Goal: Information Seeking & Learning: Learn about a topic

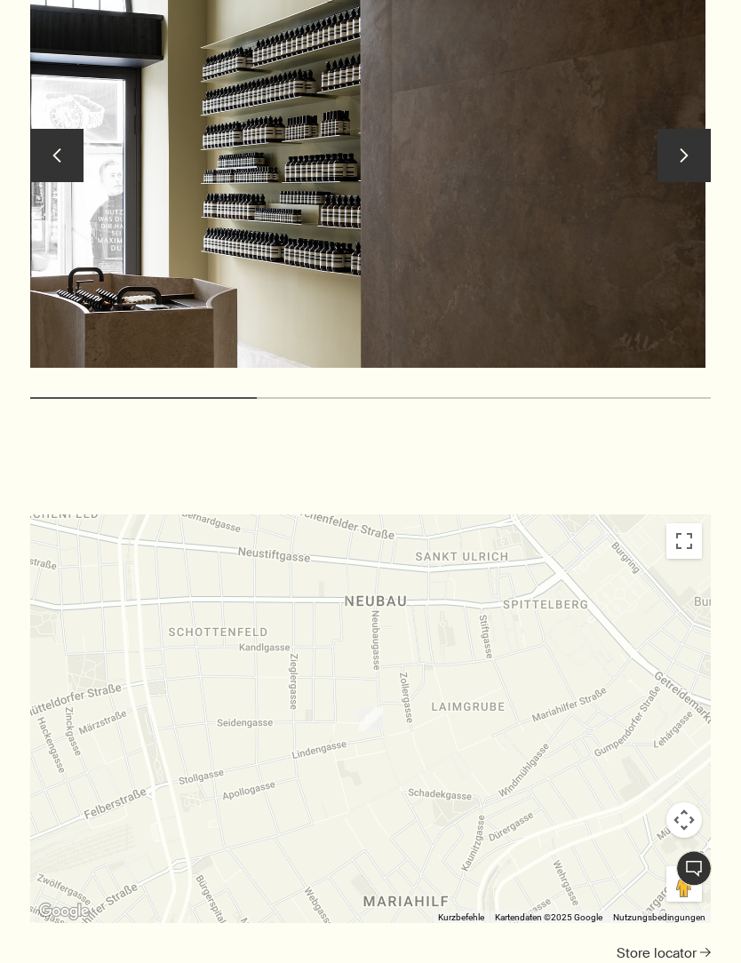
scroll to position [1929, 0]
click at [687, 165] on button "chevron" at bounding box center [683, 155] width 53 height 53
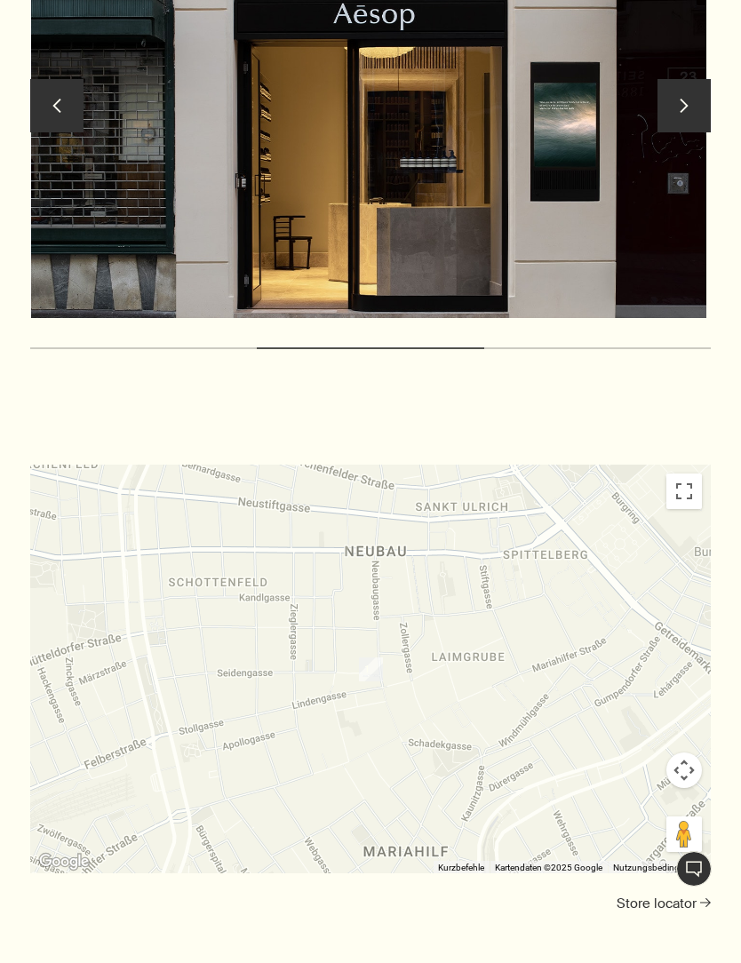
scroll to position [1982, 0]
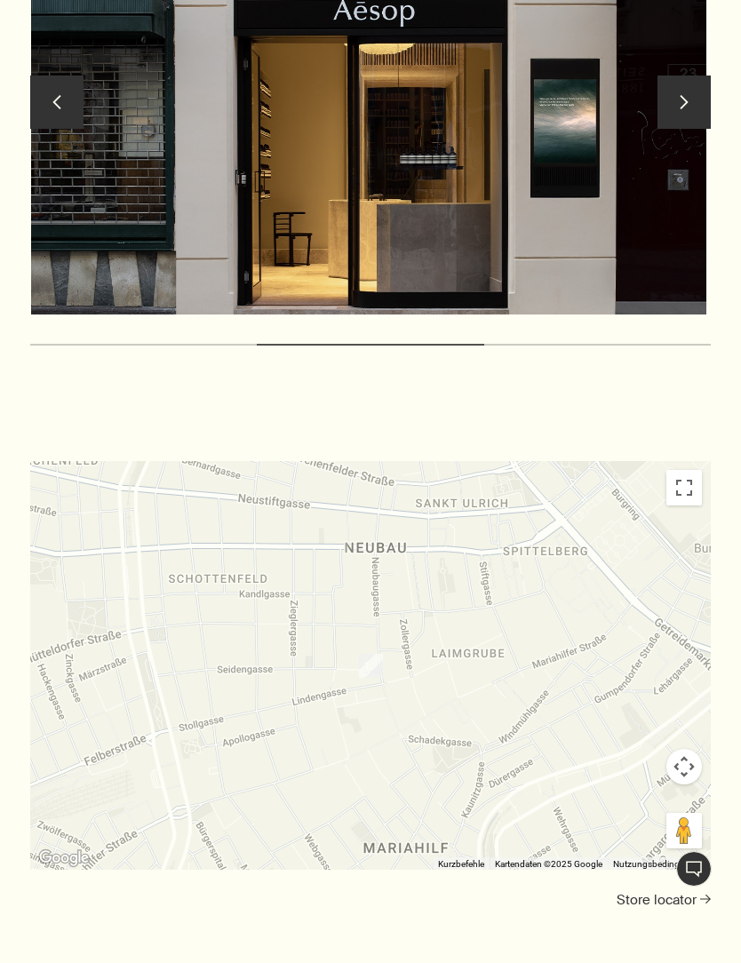
click at [693, 103] on button "chevron" at bounding box center [683, 102] width 53 height 53
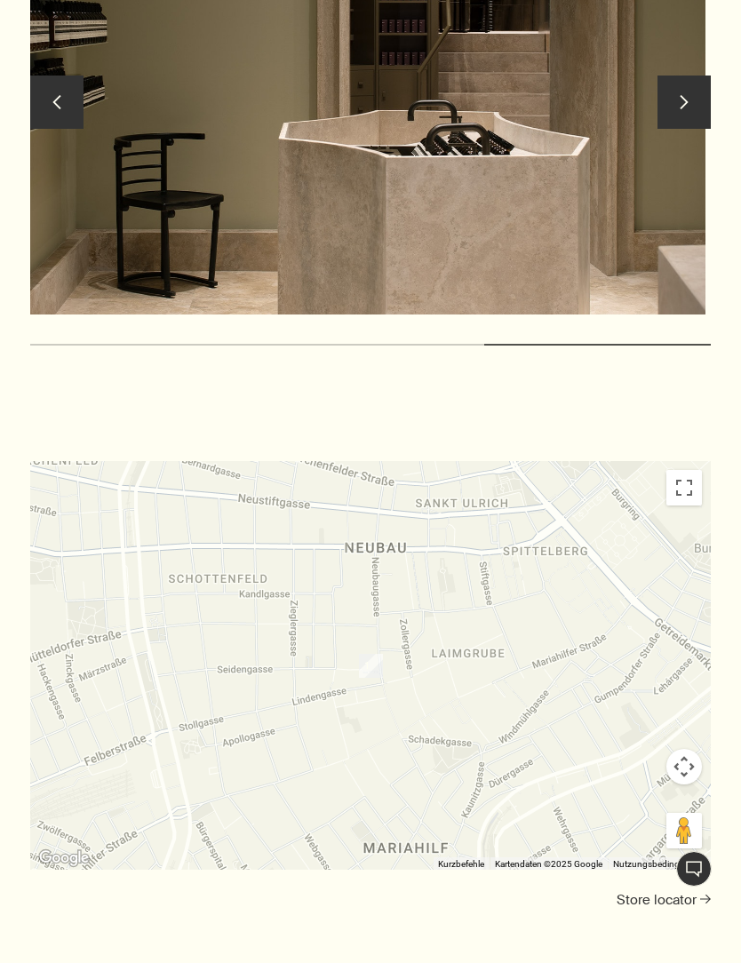
click at [686, 102] on button "chevron" at bounding box center [683, 102] width 53 height 53
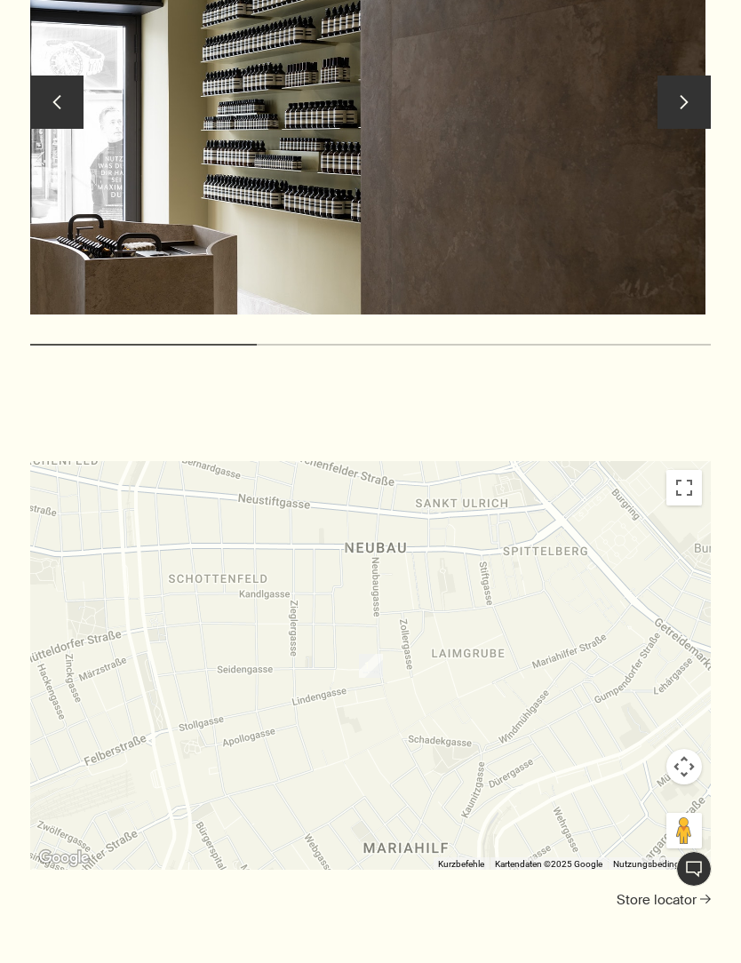
click at [672, 90] on button "chevron" at bounding box center [683, 102] width 53 height 53
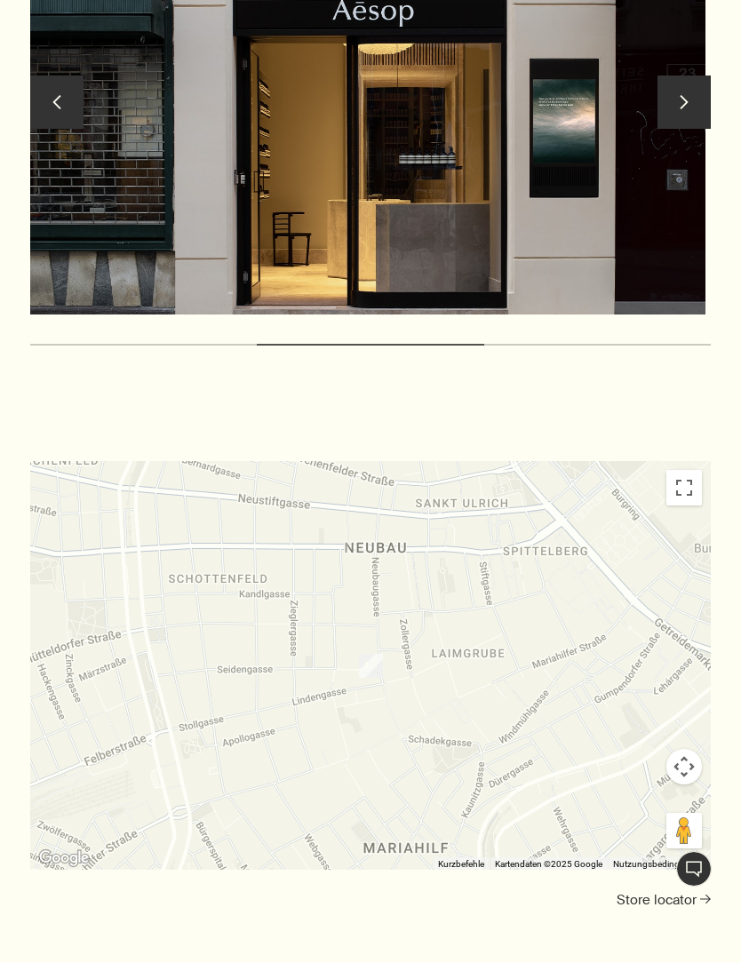
click at [674, 99] on button "chevron" at bounding box center [683, 102] width 53 height 53
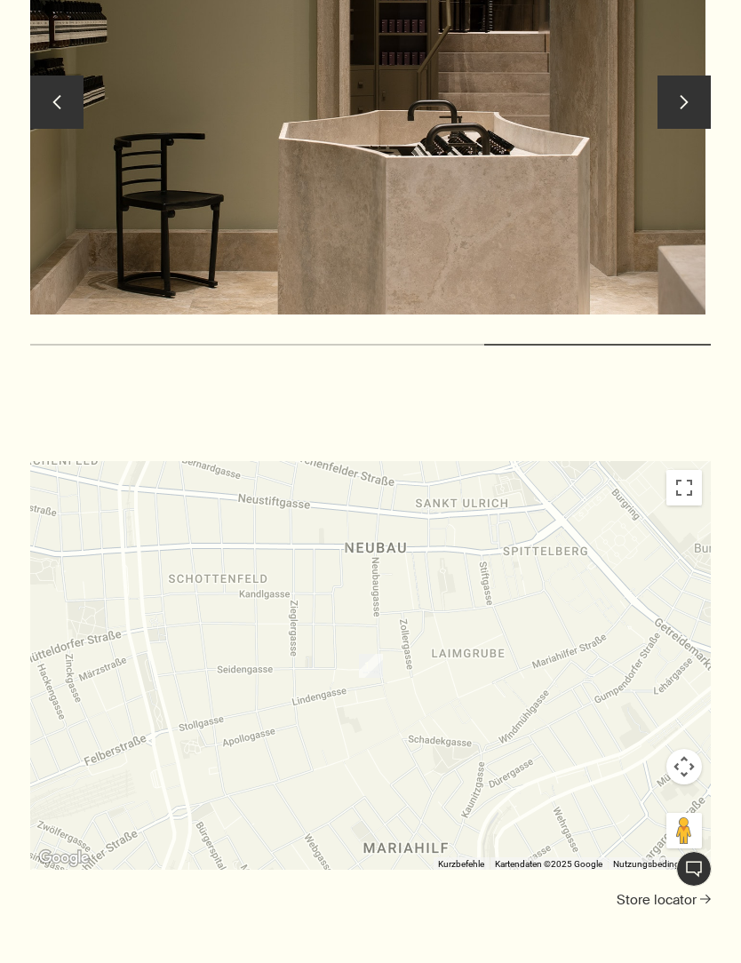
click at [672, 96] on button "chevron" at bounding box center [683, 102] width 53 height 53
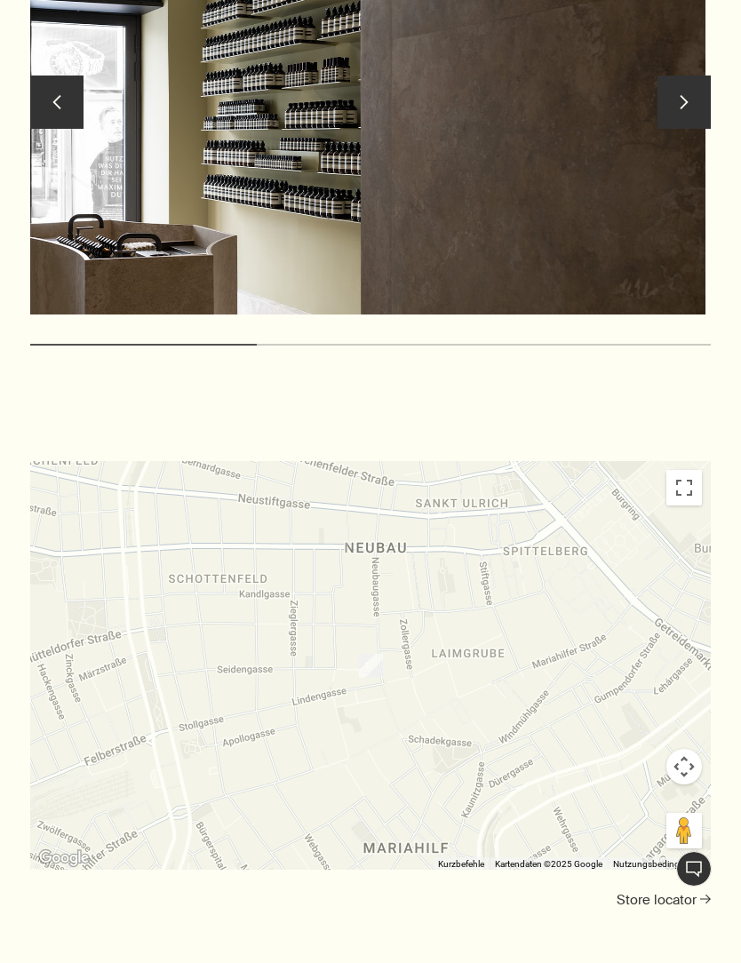
click at [670, 92] on button "chevron" at bounding box center [683, 102] width 53 height 53
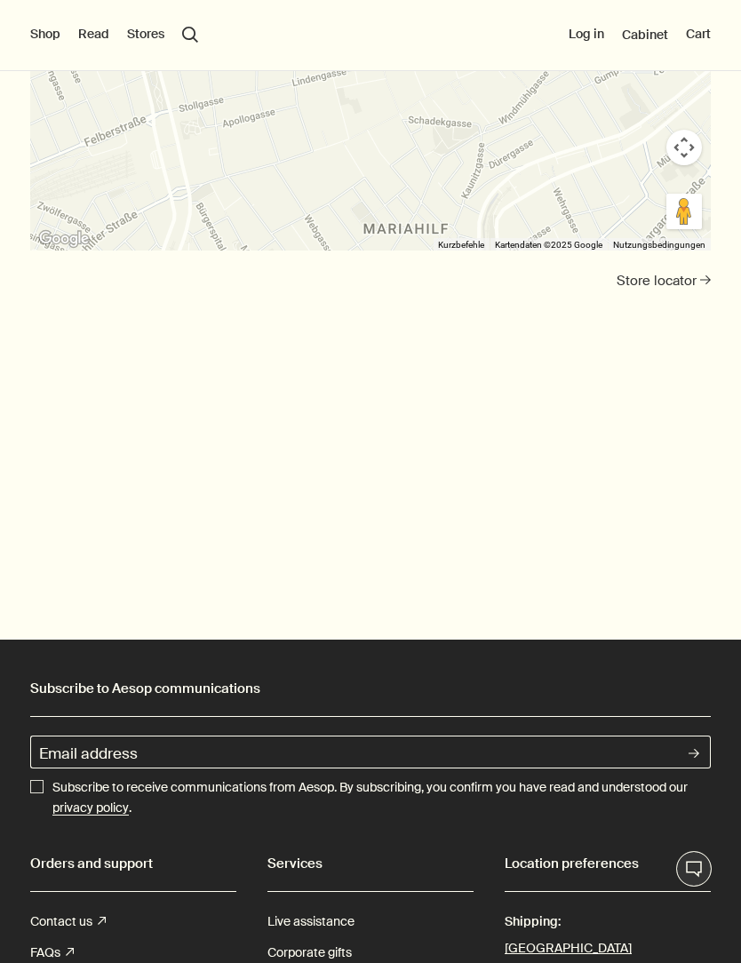
scroll to position [2597, 0]
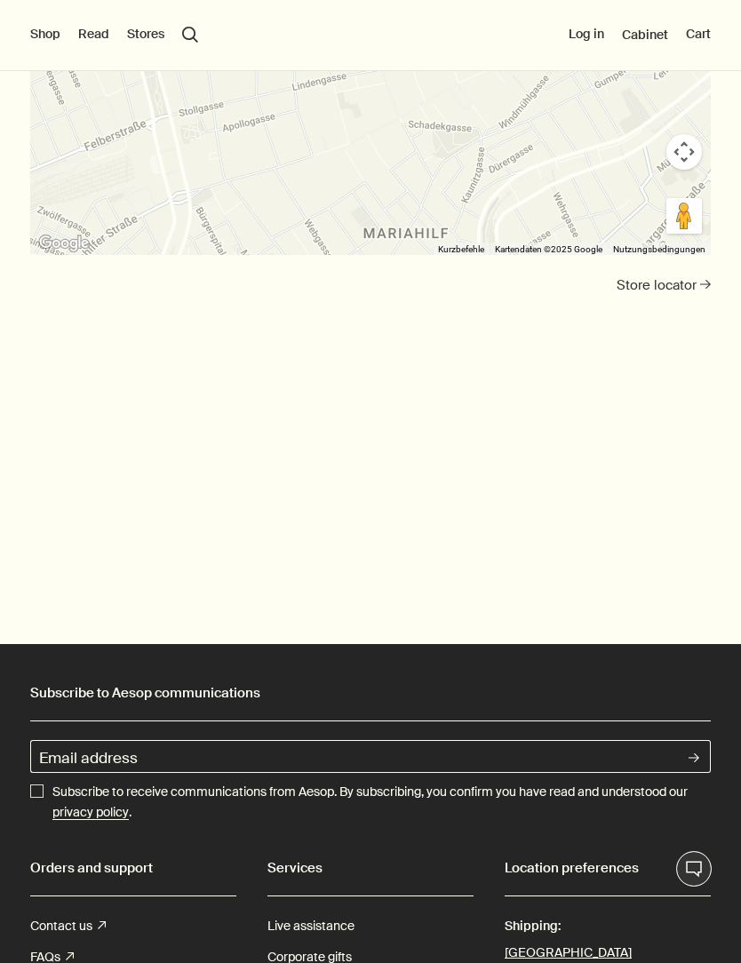
click at [52, 30] on button "Shop" at bounding box center [45, 35] width 30 height 18
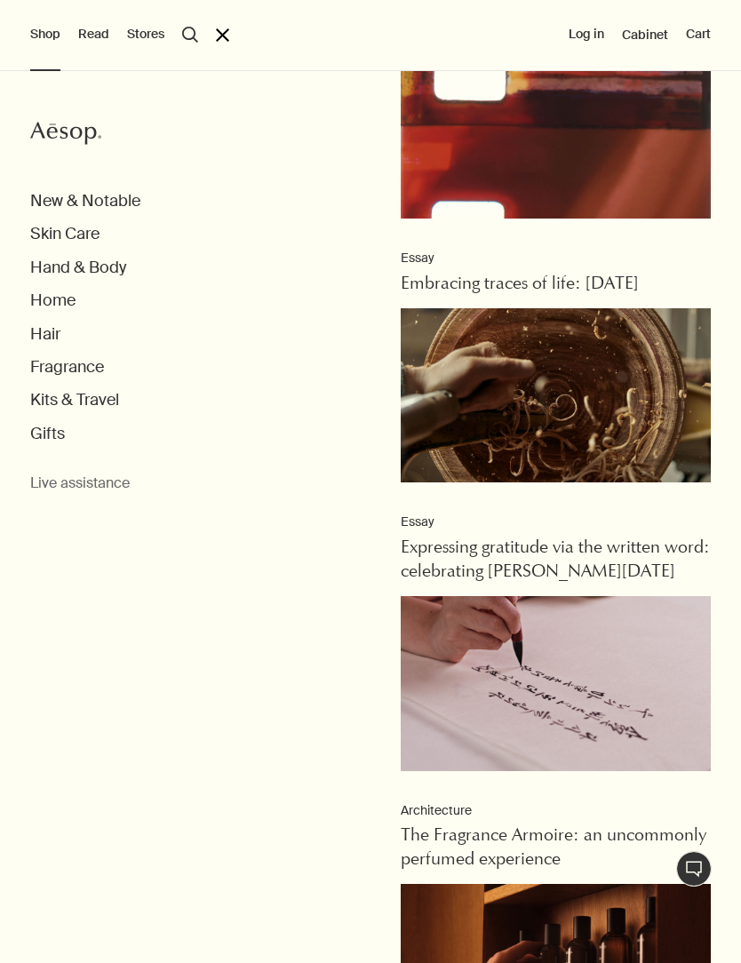
scroll to position [610, 0]
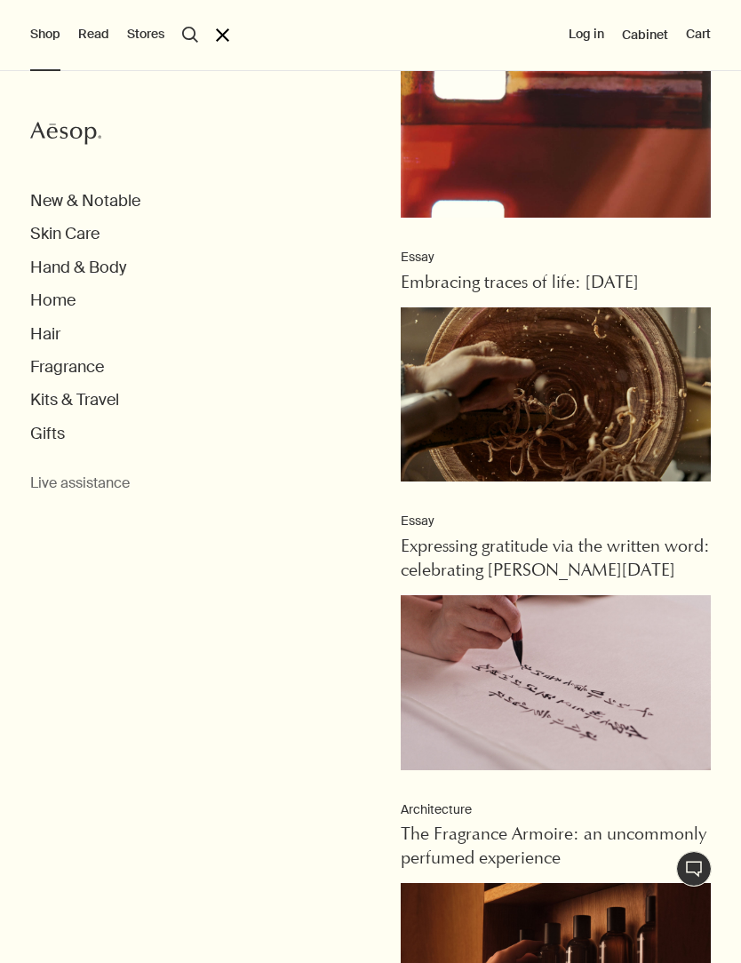
click at [125, 179] on div "Aesop New & Notable Skin Care Hand & Body Home Hair Fragrance Kits & Travel Gif…" at bounding box center [370, 517] width 741 height 892
click at [79, 242] on button "Skin Care" at bounding box center [64, 234] width 69 height 20
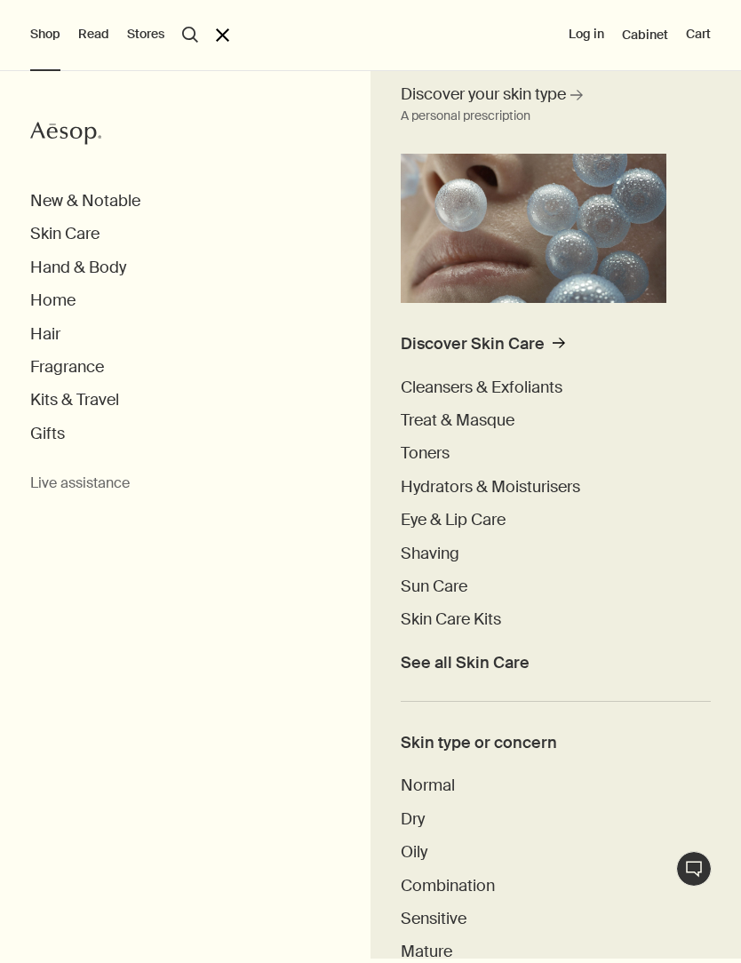
scroll to position [128, 0]
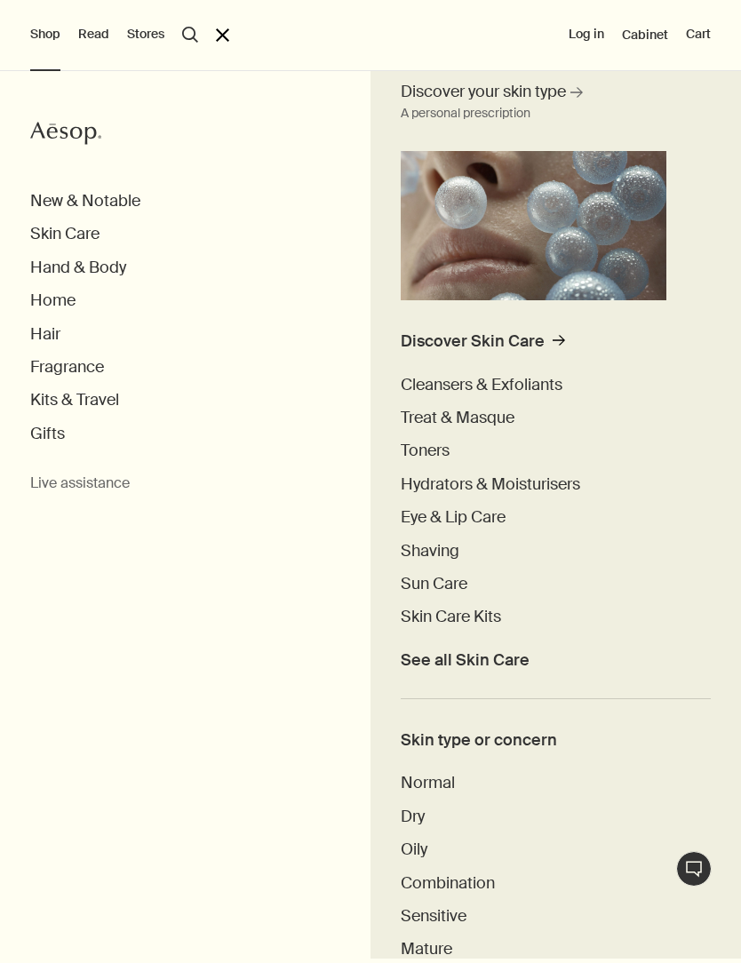
click at [550, 99] on span "Discover your skin type" at bounding box center [483, 92] width 165 height 22
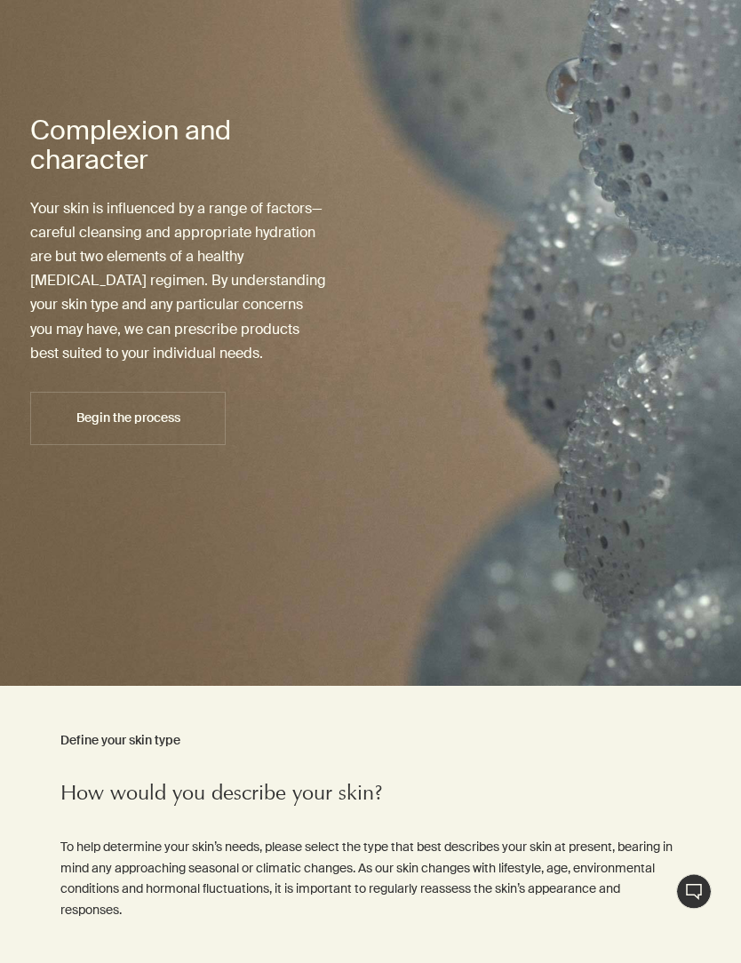
scroll to position [371, 0]
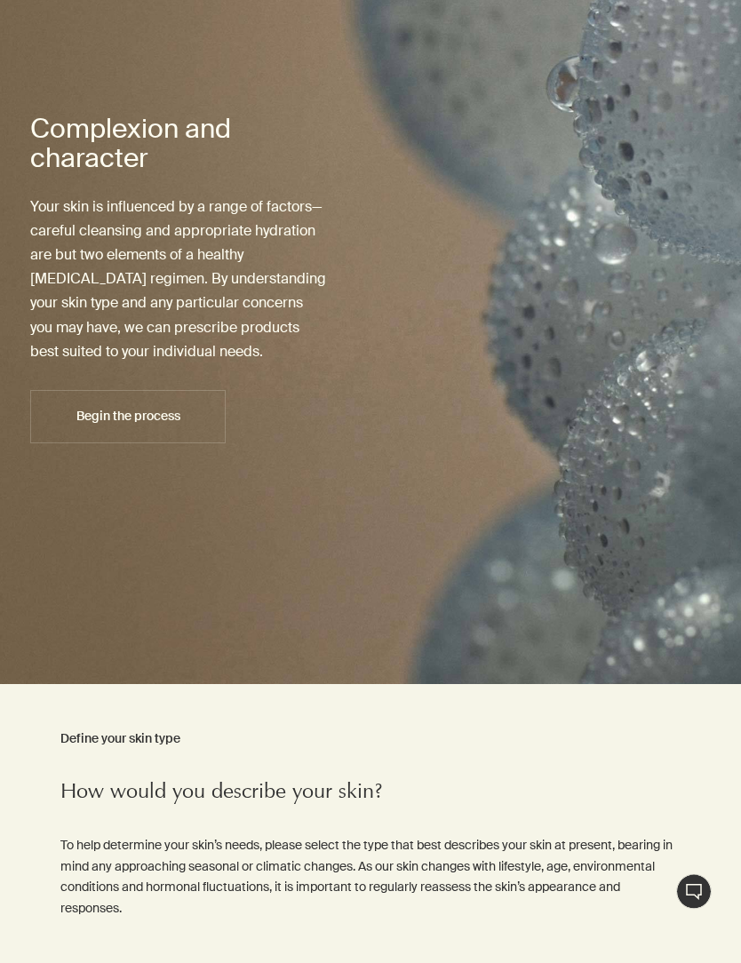
click at [147, 442] on button "Begin the process" at bounding box center [127, 417] width 195 height 53
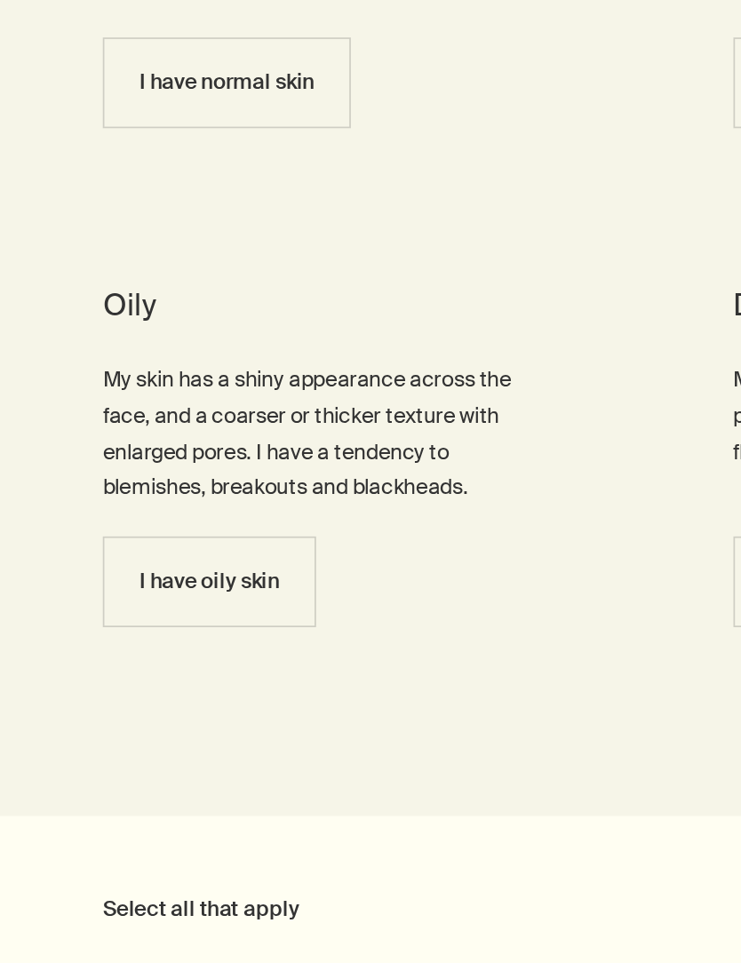
scroll to position [1177, 0]
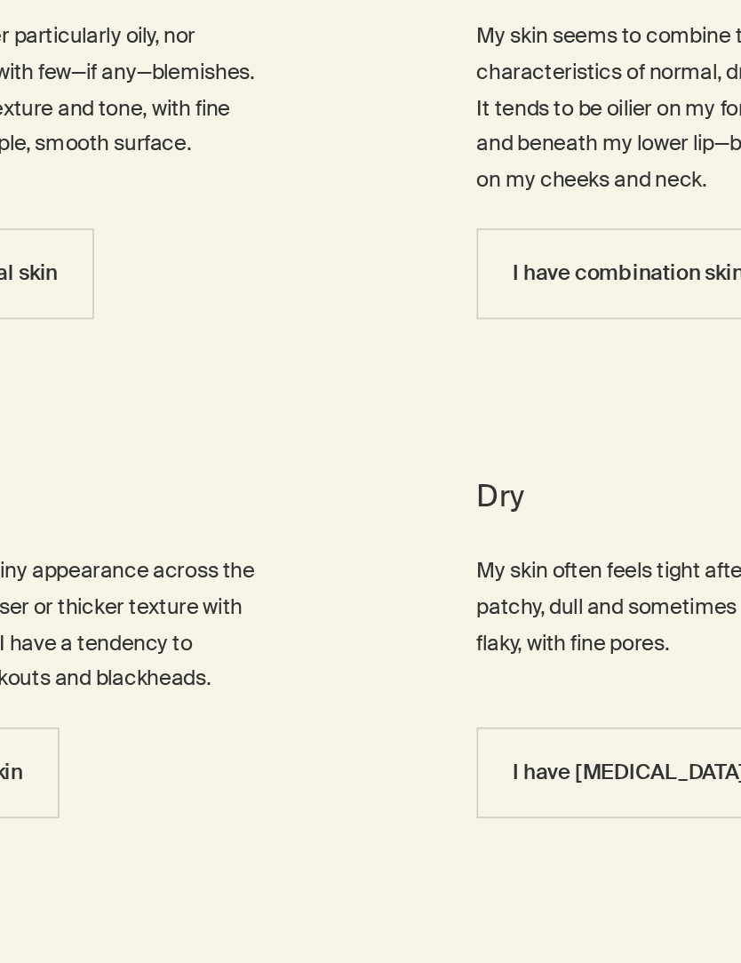
click at [452, 697] on span "I have dry skin" at bounding box center [520, 703] width 137 height 13
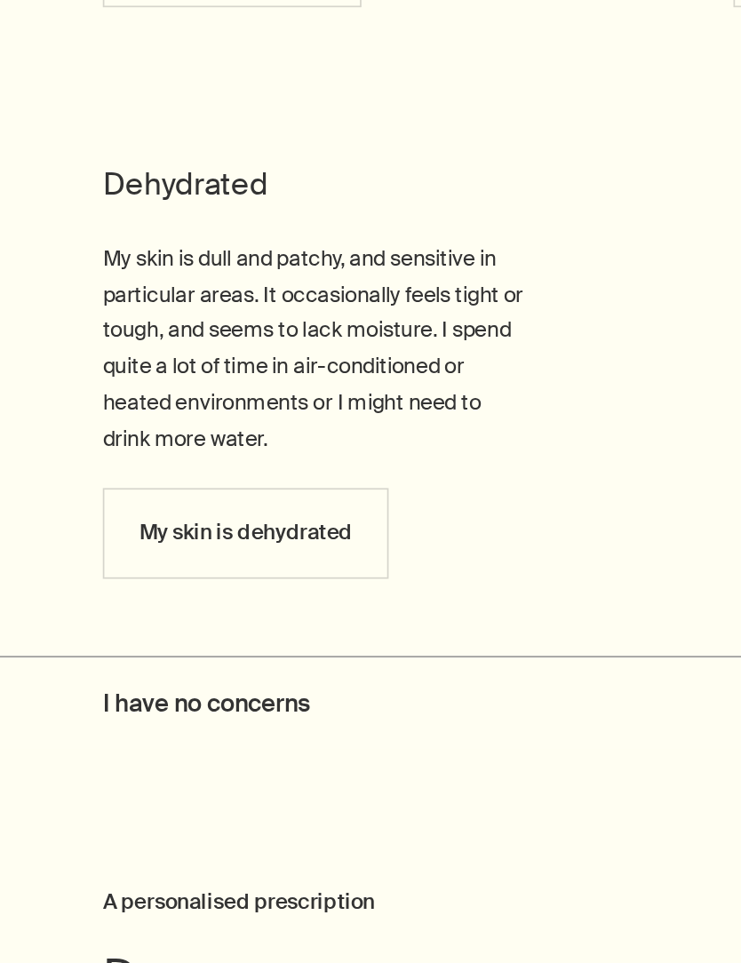
scroll to position [2232, 0]
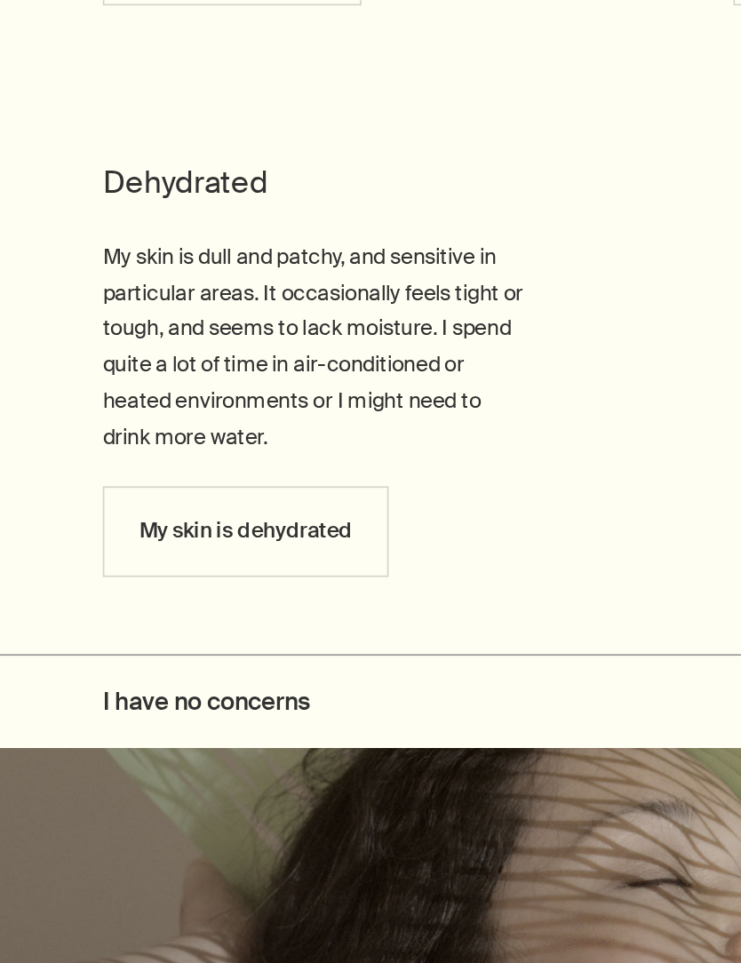
click at [172, 649] on button "My skin is dehydrated" at bounding box center [144, 675] width 168 height 53
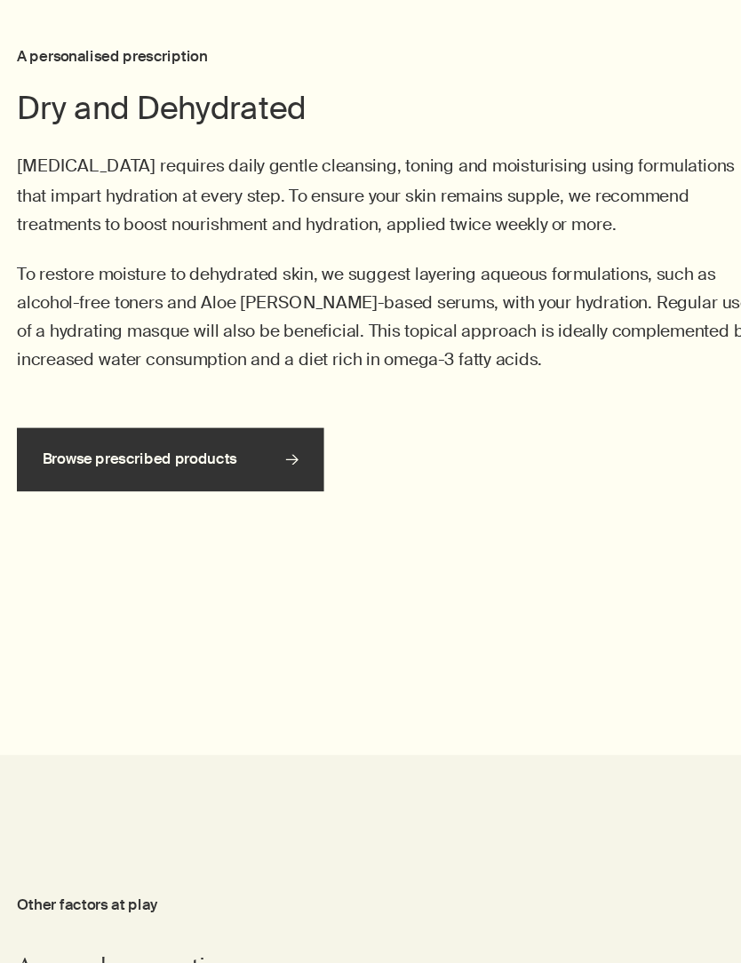
scroll to position [3266, 0]
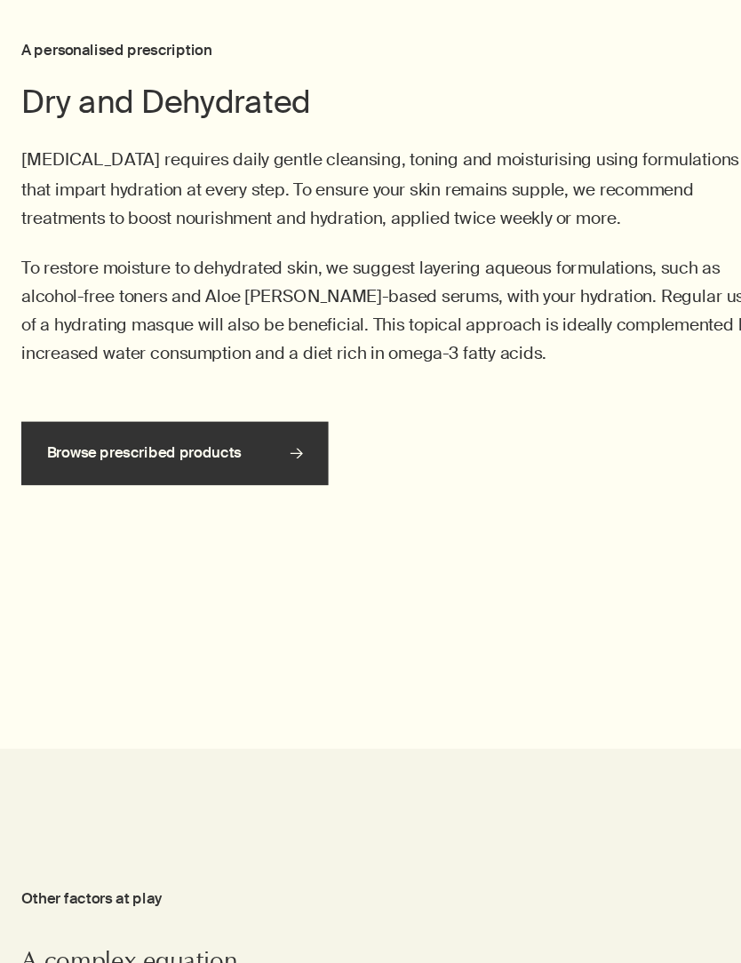
click at [213, 513] on link "Browse prescribed products" at bounding box center [189, 485] width 258 height 53
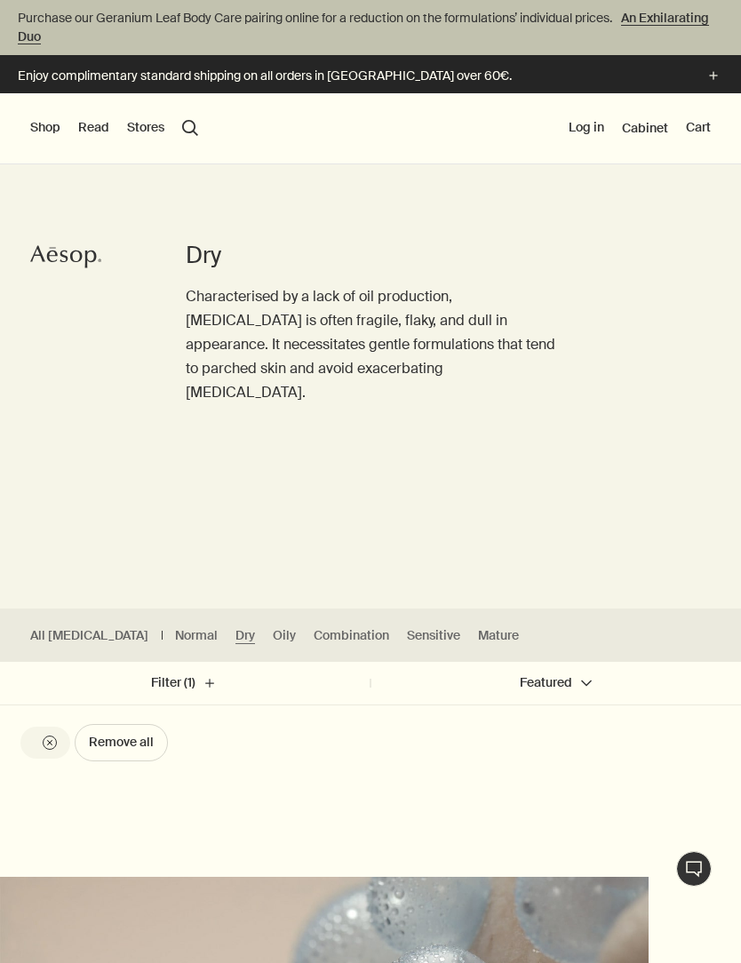
click at [49, 125] on button "Shop" at bounding box center [45, 128] width 30 height 18
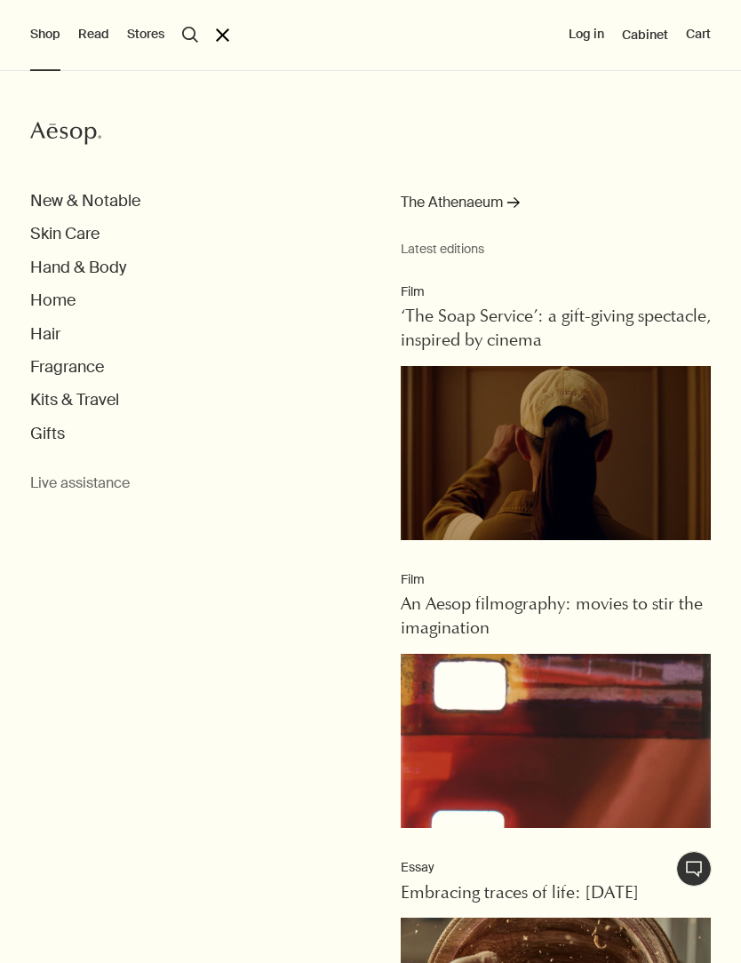
click at [96, 230] on button "Skin Care" at bounding box center [64, 234] width 69 height 20
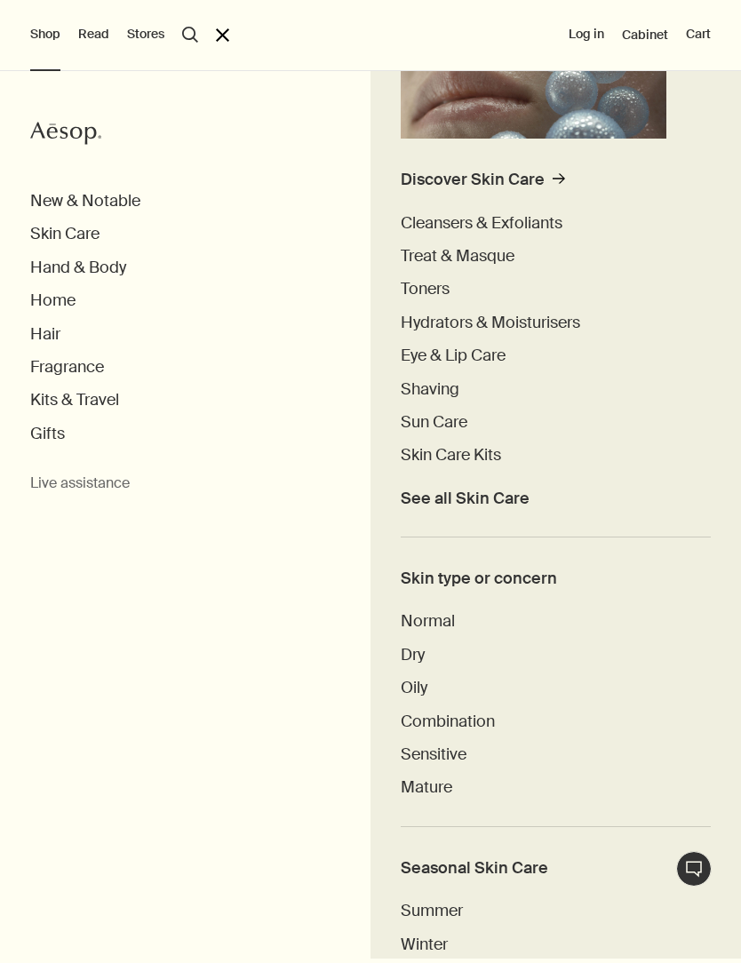
scroll to position [297, 0]
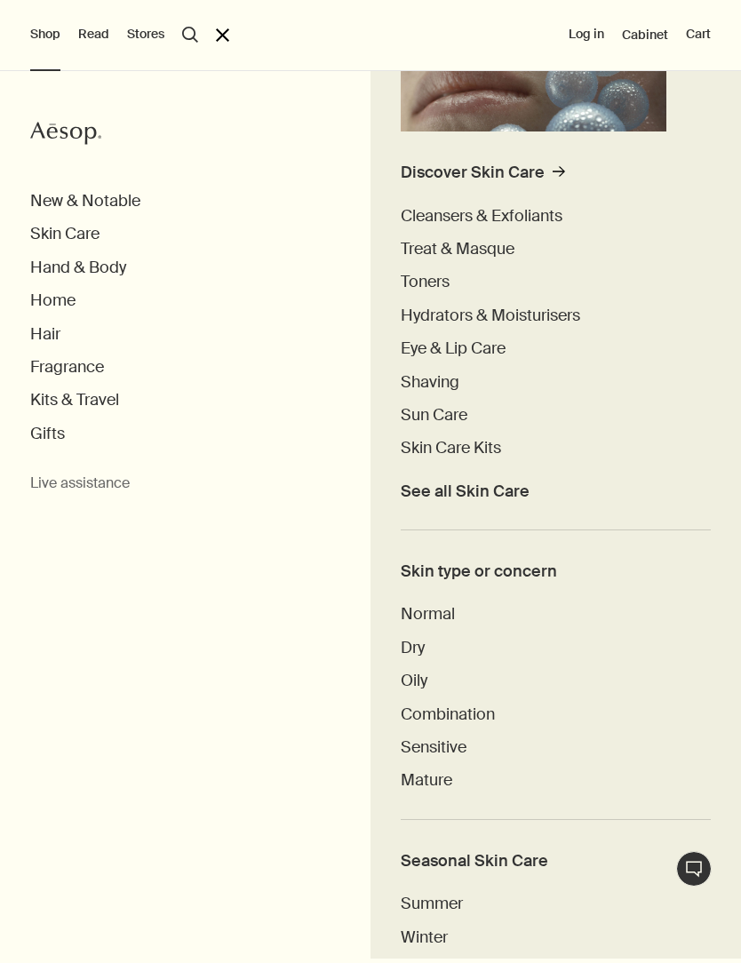
click at [543, 211] on span "Cleansers & Exfoliants" at bounding box center [482, 215] width 162 height 21
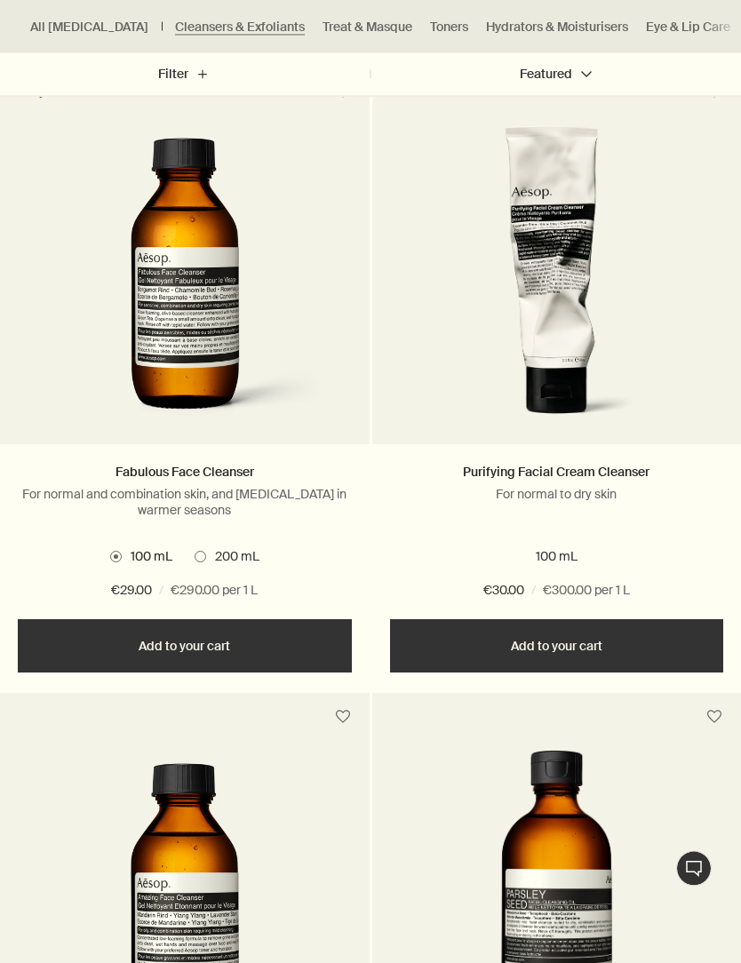
scroll to position [1274, 0]
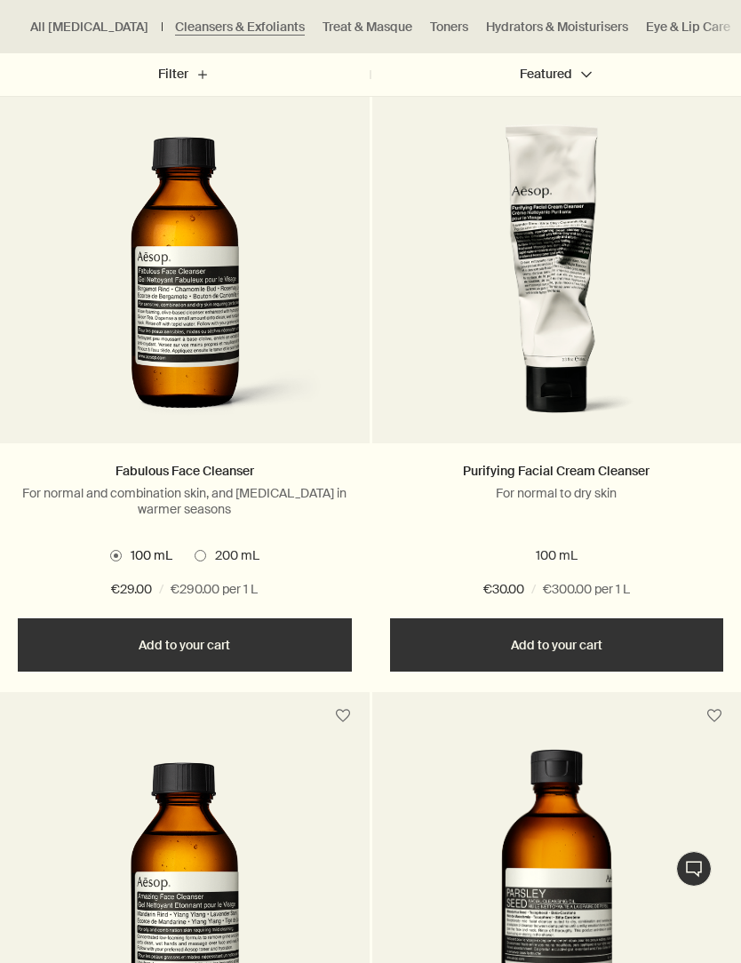
click at [206, 553] on span "200 mL" at bounding box center [232, 556] width 53 height 18
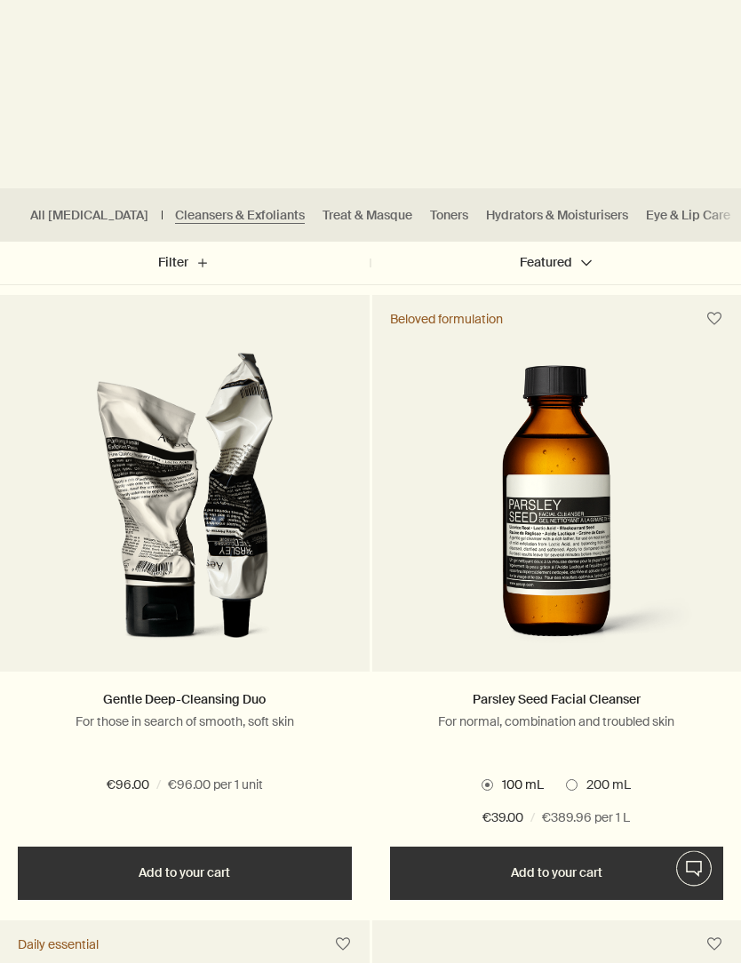
scroll to position [0, 0]
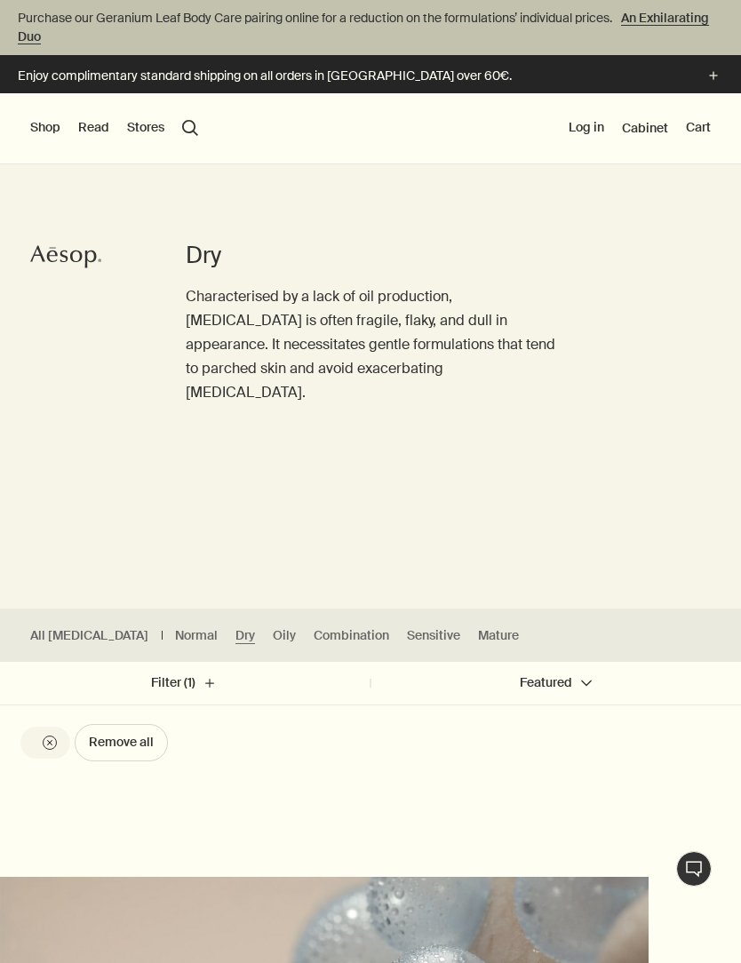
click at [32, 127] on button "Shop" at bounding box center [45, 128] width 30 height 18
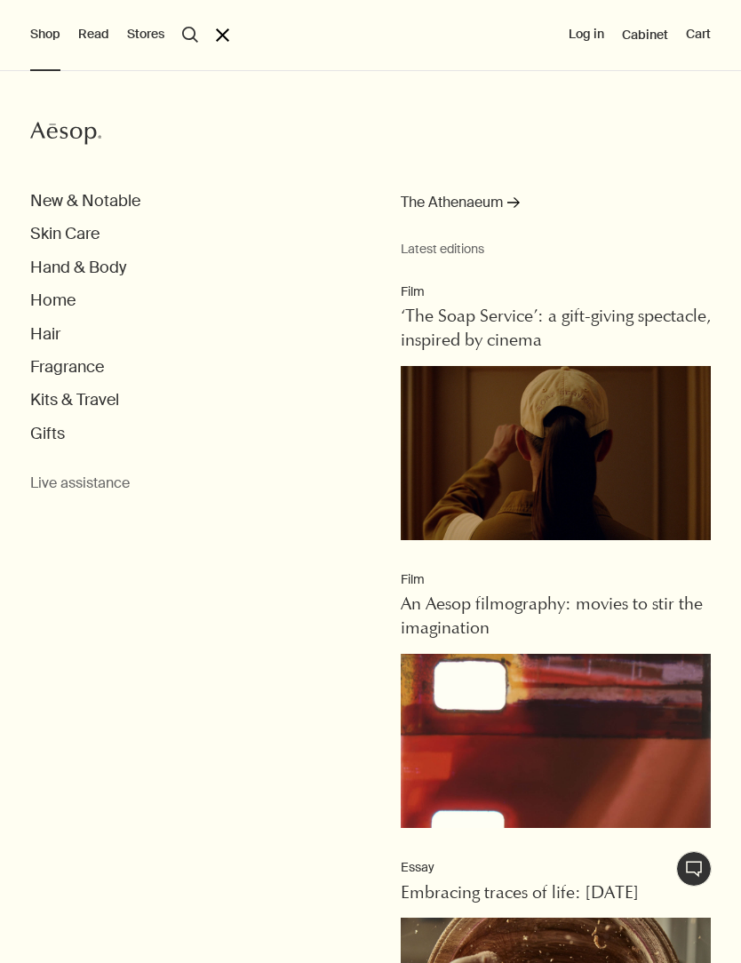
click at [71, 235] on button "Skin Care" at bounding box center [64, 234] width 69 height 20
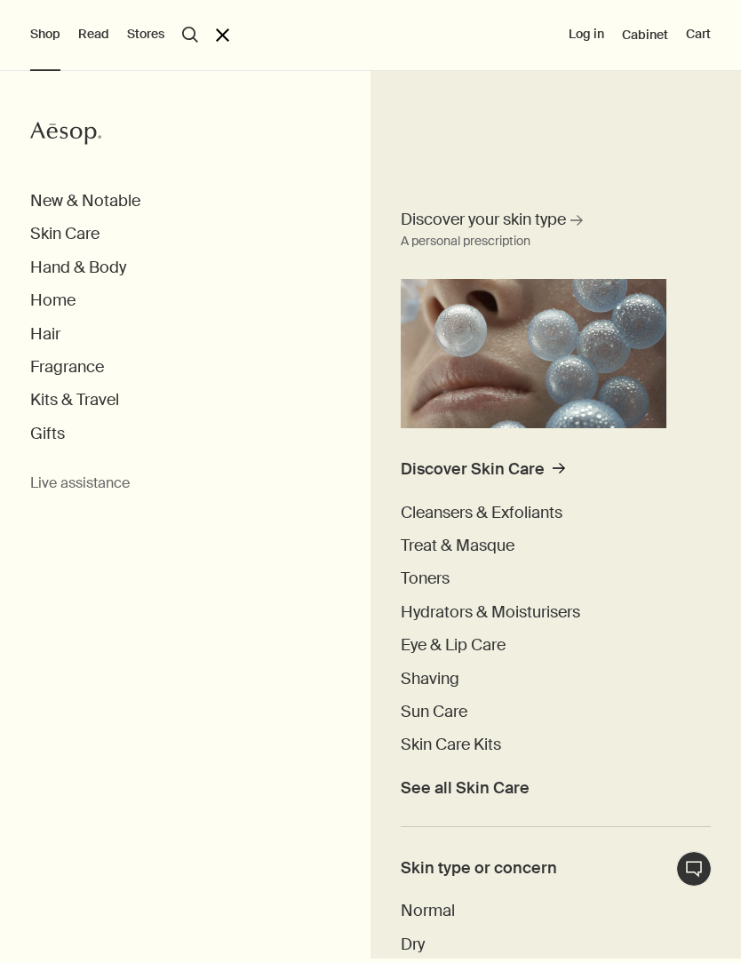
click at [434, 553] on span "Treat & Masque" at bounding box center [458, 545] width 114 height 21
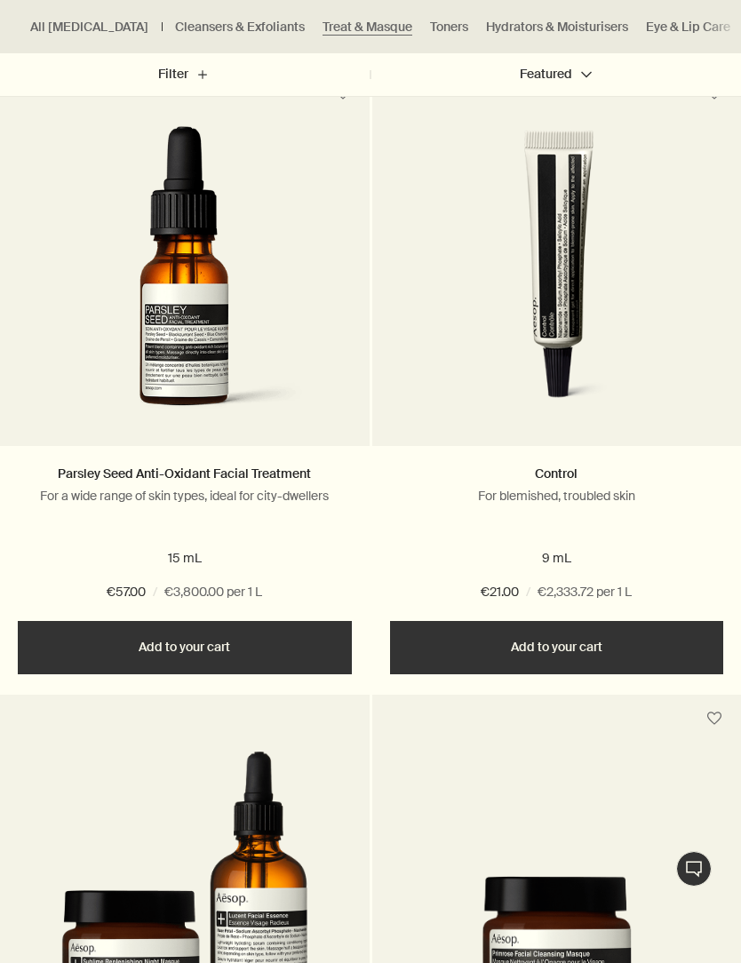
scroll to position [3157, 0]
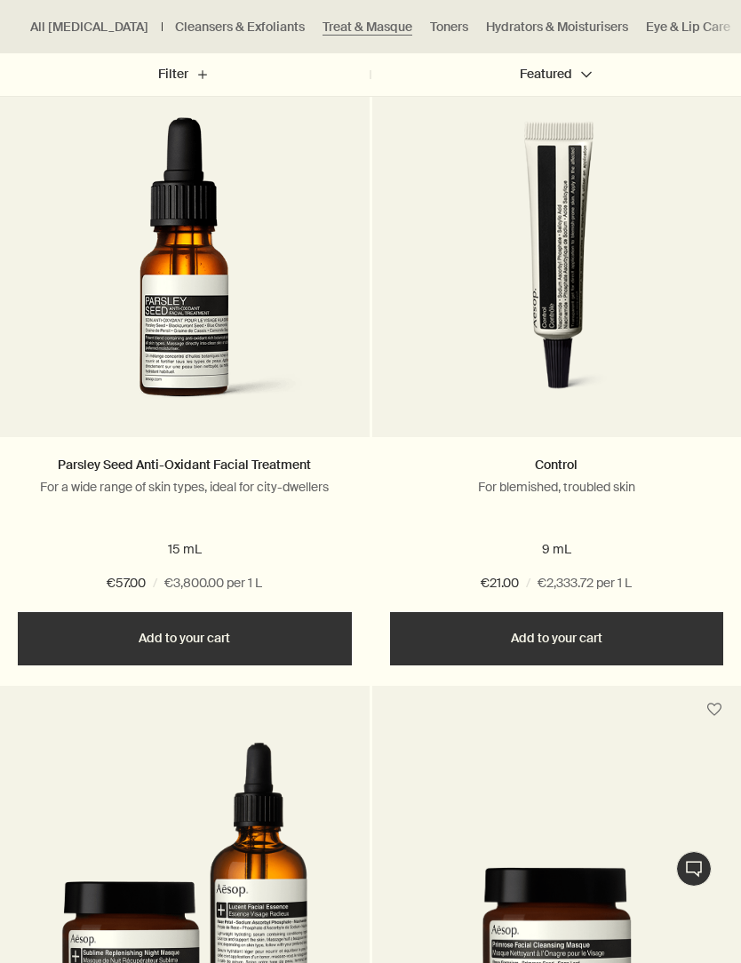
click at [264, 340] on img at bounding box center [184, 272] width 319 height 311
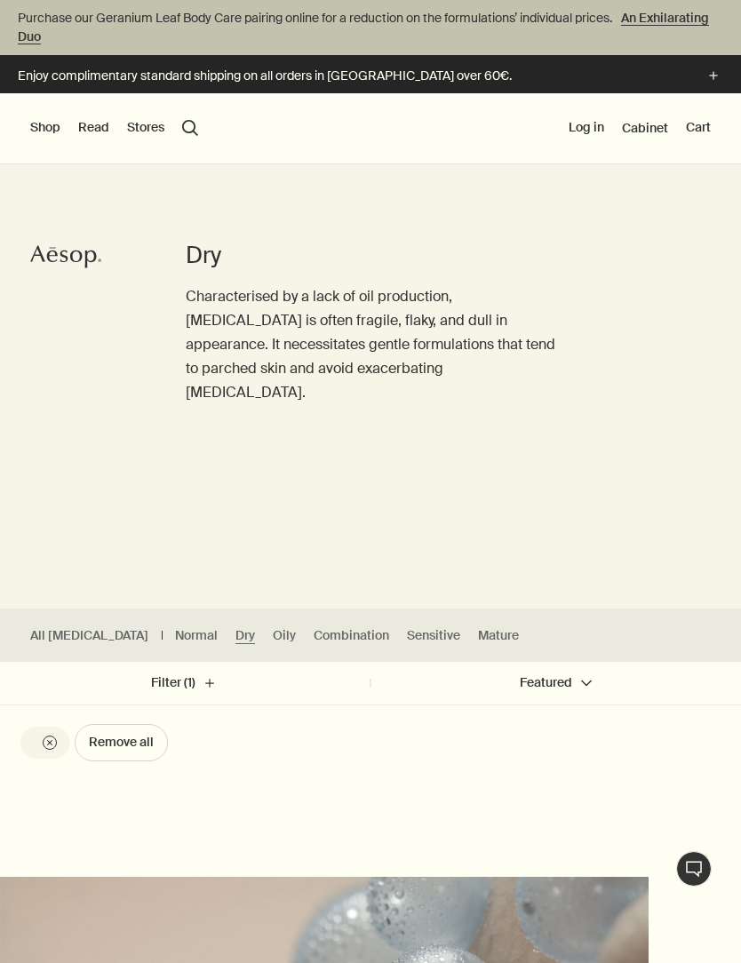
click at [52, 106] on div "Shop New & Notable Skin Care Hand & Body Home Hair Fragrance Kits & Travel Gift…" at bounding box center [370, 128] width 741 height 71
click at [46, 108] on div "Shop New & Notable Skin Care Hand & Body Home Hair Fragrance Kits & Travel Gift…" at bounding box center [370, 128] width 741 height 71
click at [46, 122] on button "Shop" at bounding box center [45, 128] width 30 height 18
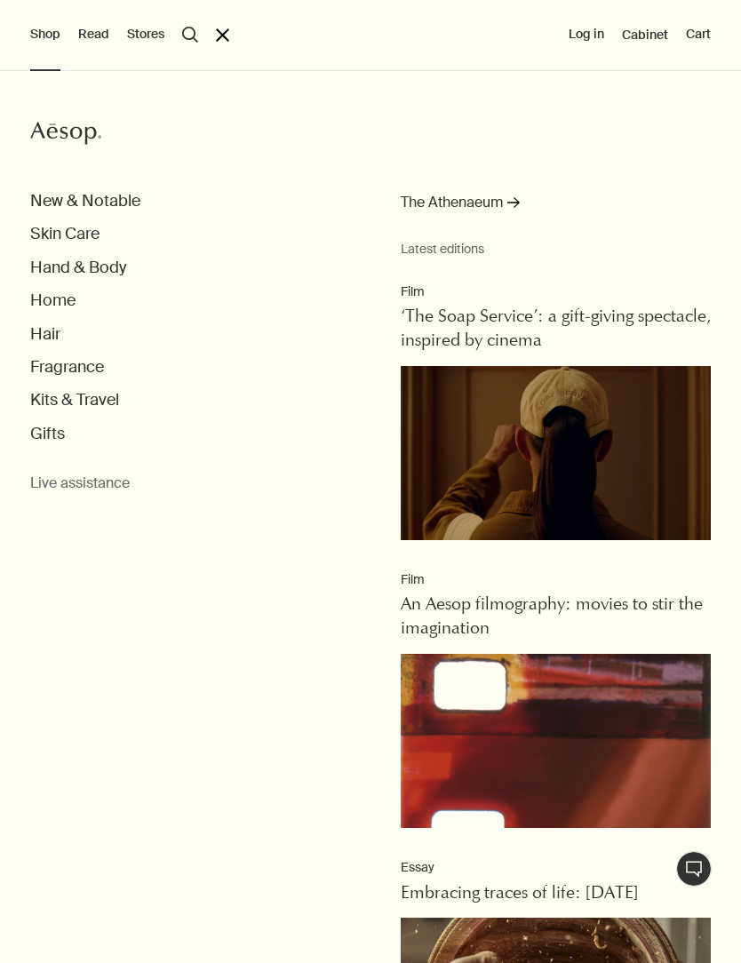
click at [79, 232] on button "Skin Care" at bounding box center [64, 234] width 69 height 20
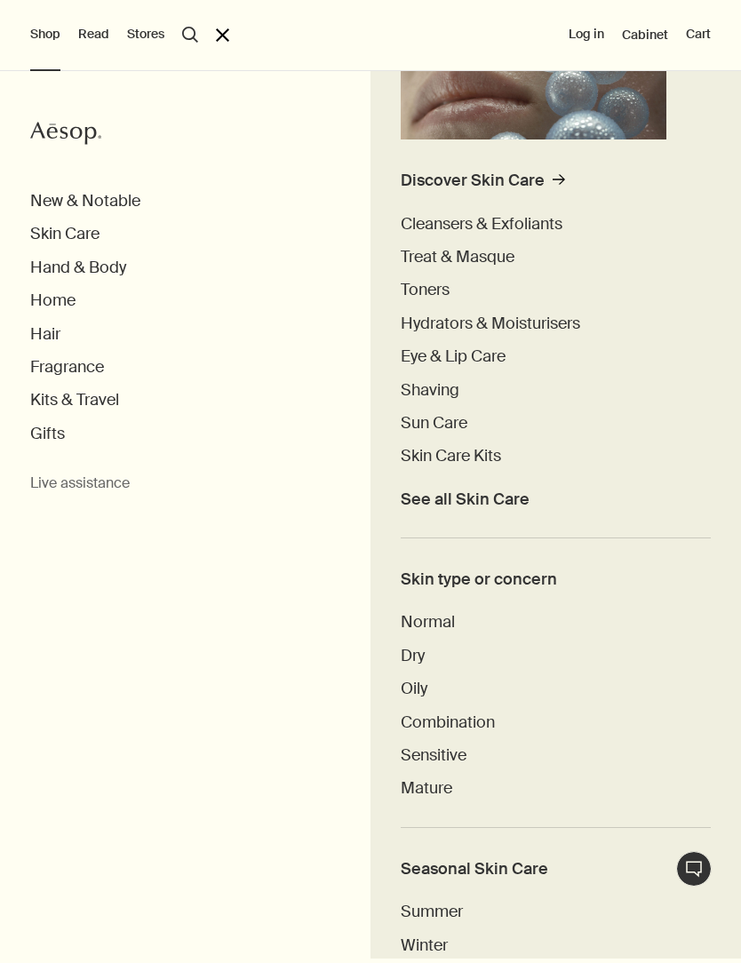
scroll to position [290, 0]
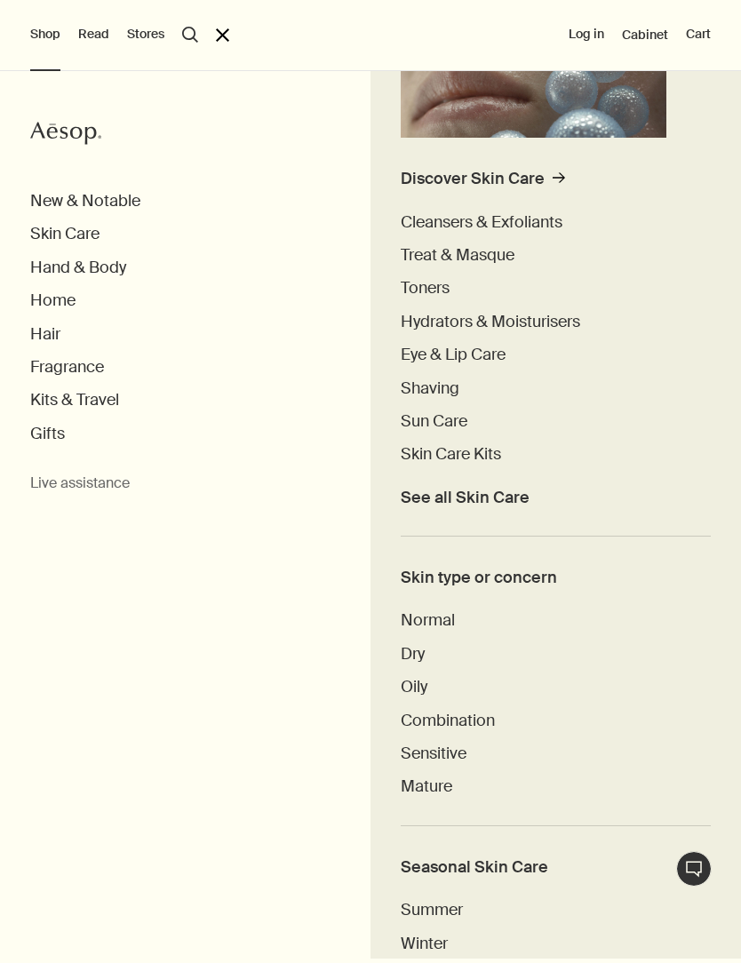
click at [442, 297] on span "Toners" at bounding box center [425, 287] width 49 height 21
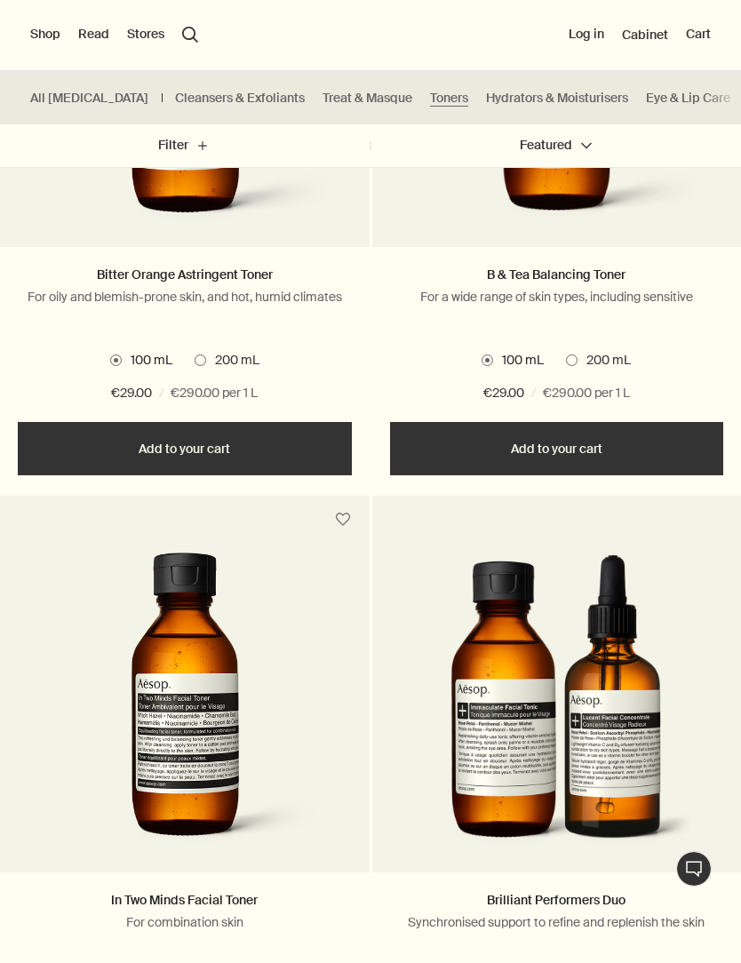
scroll to position [1468, 0]
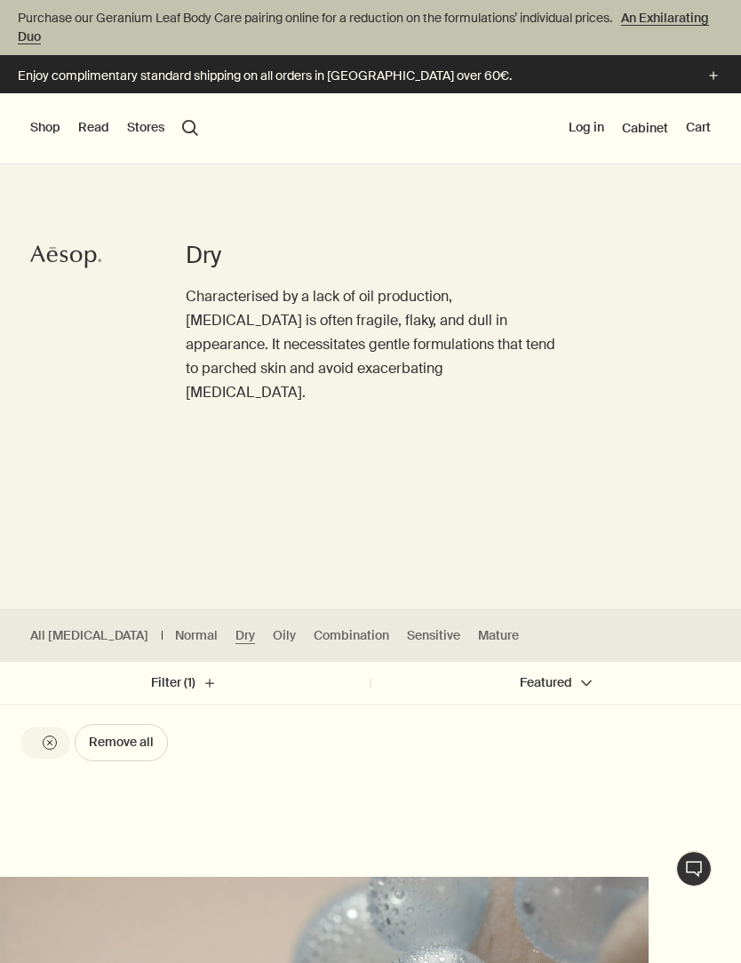
click at [63, 119] on div "Shop New & Notable Skin Care Hand & Body Home Hair Fragrance Kits & Travel Gift…" at bounding box center [370, 128] width 741 height 71
click at [60, 131] on button "Shop" at bounding box center [45, 128] width 30 height 18
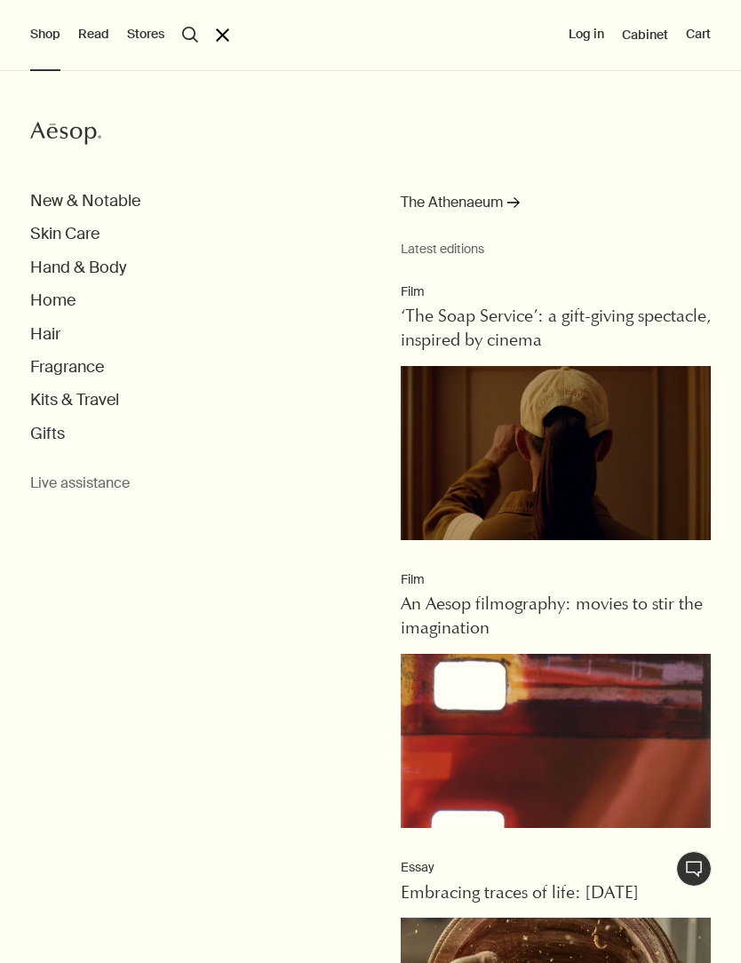
click at [65, 231] on button "Skin Care" at bounding box center [64, 234] width 69 height 20
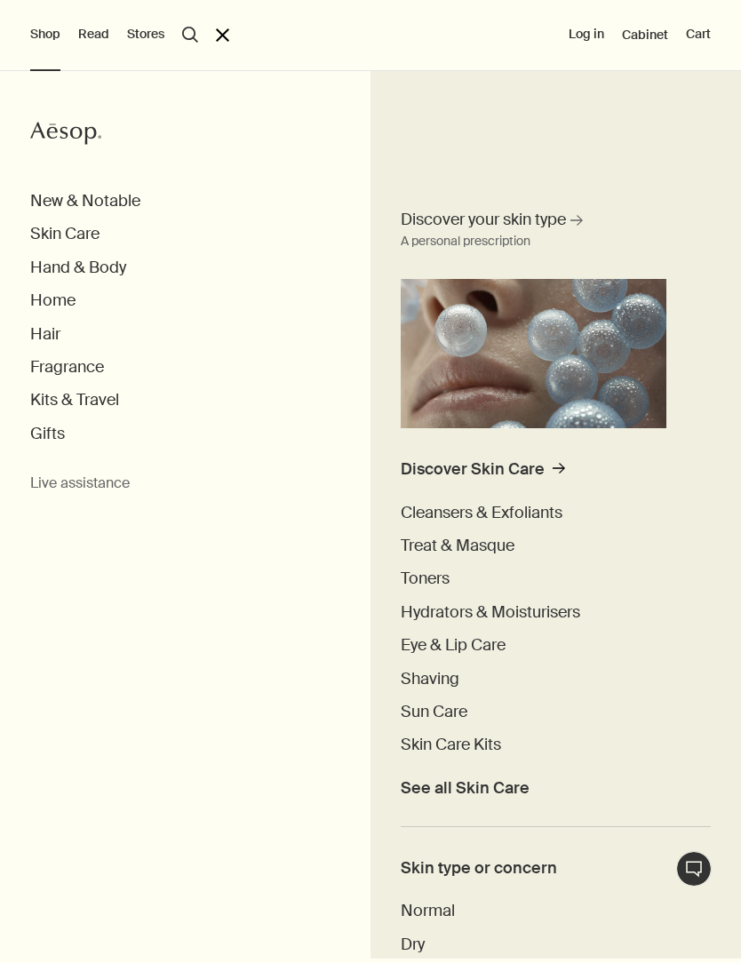
click at [487, 609] on span "Hydrators & Moisturisers" at bounding box center [490, 611] width 179 height 21
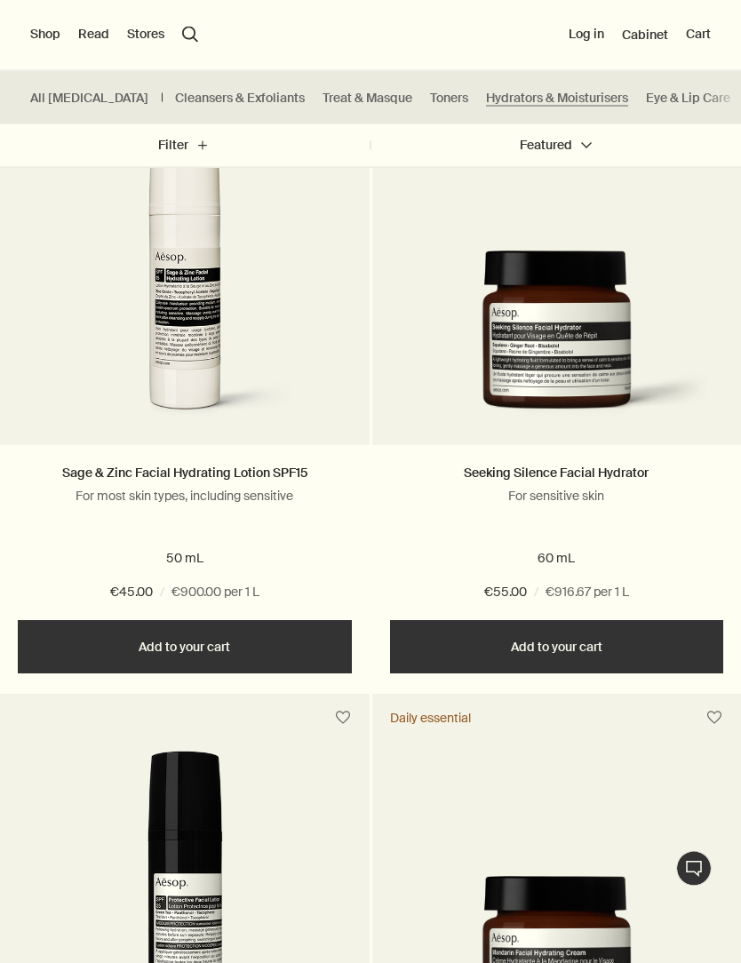
scroll to position [4373, 0]
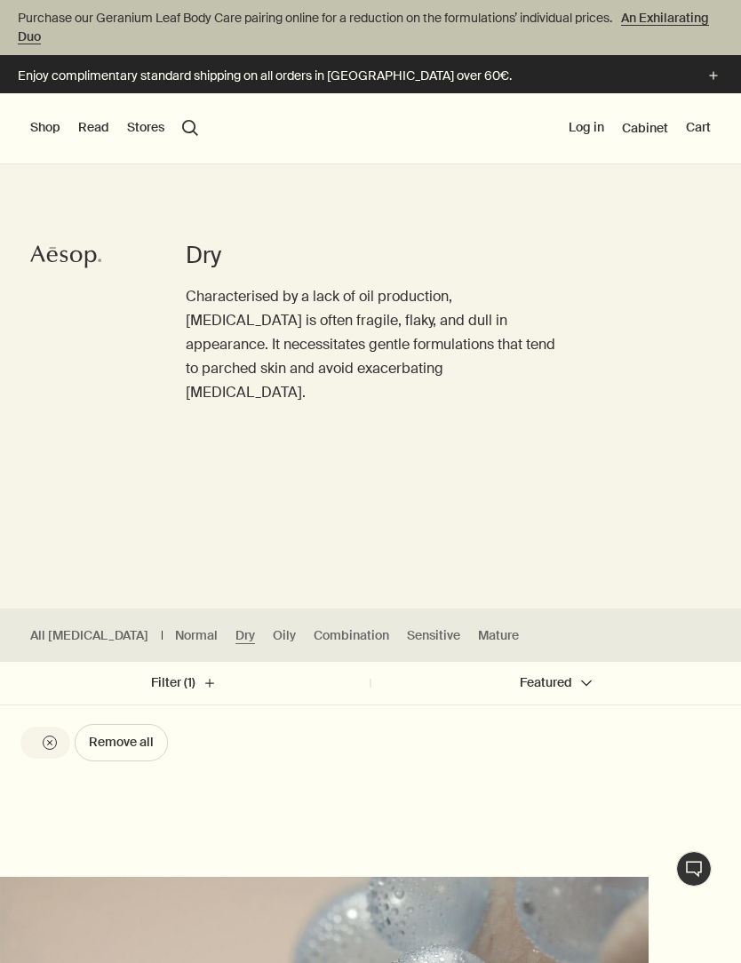
click at [71, 129] on div "Shop New & Notable Skin Care Hand & Body Home Hair Fragrance Kits & Travel Gift…" at bounding box center [370, 128] width 741 height 71
click at [41, 121] on button "Shop" at bounding box center [45, 128] width 30 height 18
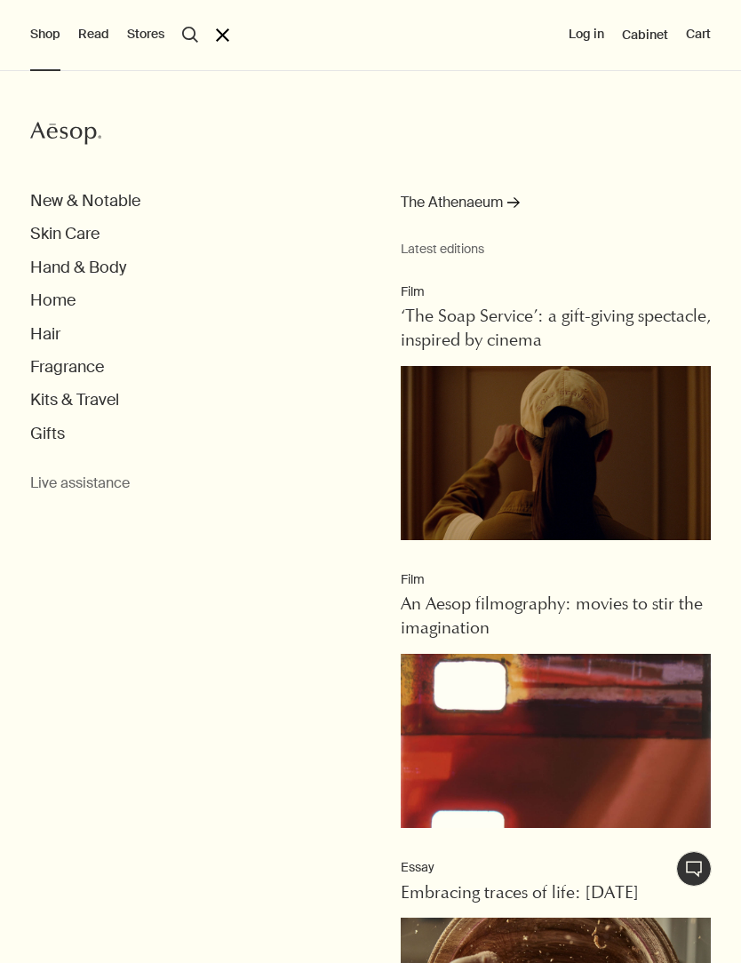
click at [140, 284] on ul "New & Notable Skin Care Hand & Body Home Hair Fragrance Kits & Travel Gifts" at bounding box center [385, 317] width 711 height 253
click at [124, 259] on button "Hand & Body" at bounding box center [78, 268] width 96 height 20
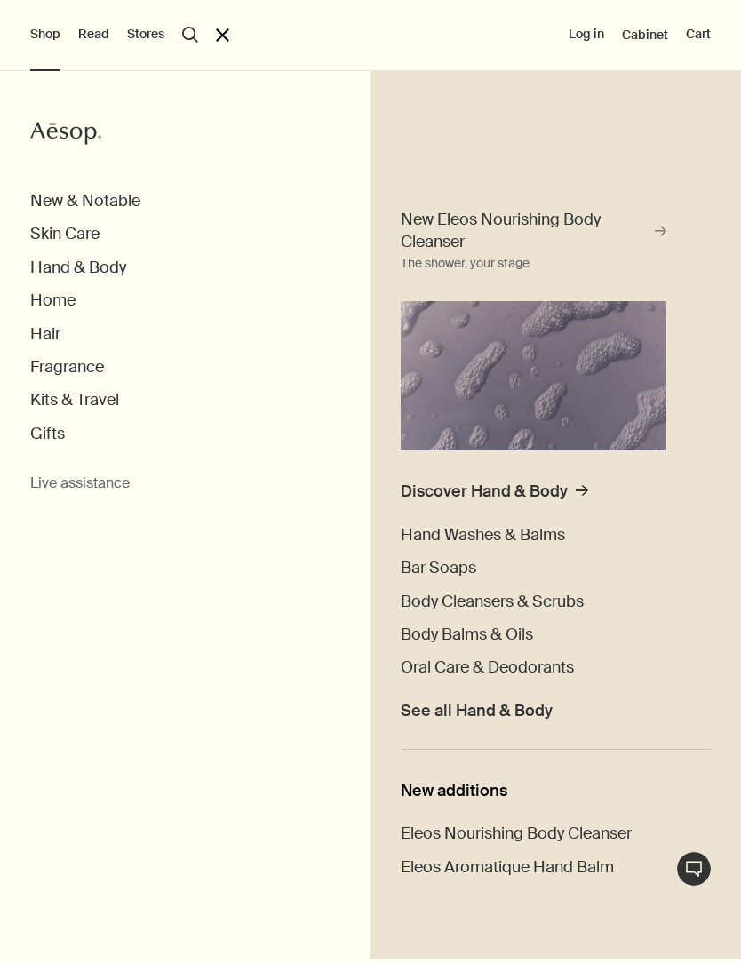
click at [530, 527] on span "Hand Washes & Balms" at bounding box center [483, 534] width 164 height 21
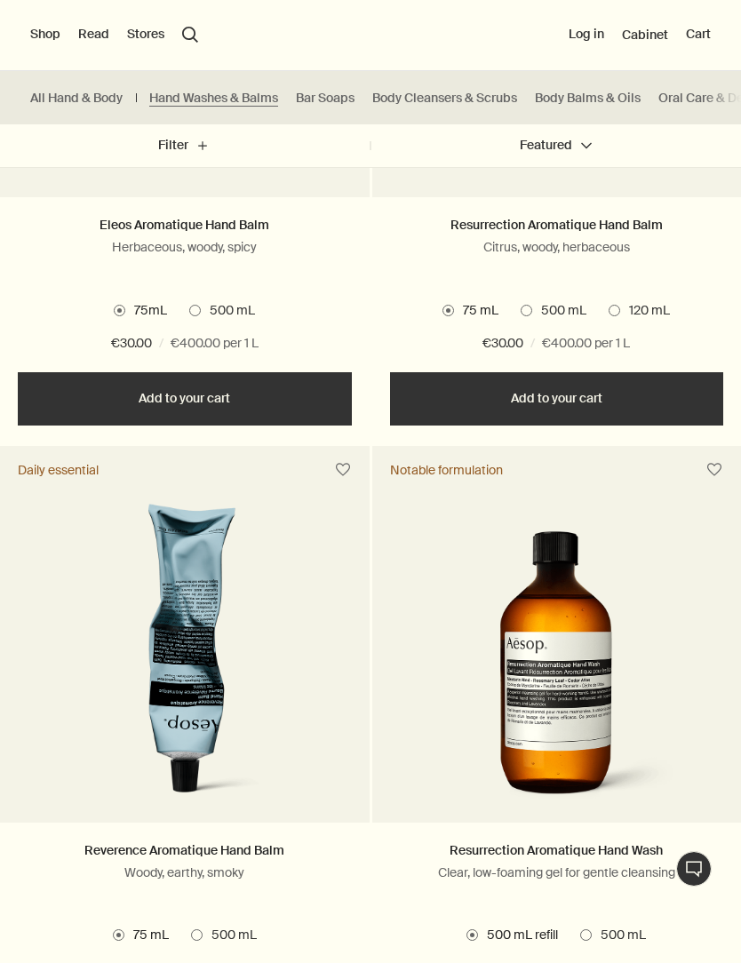
scroll to position [894, 0]
click at [174, 843] on link "Reverence Aromatique Hand Balm" at bounding box center [184, 851] width 200 height 16
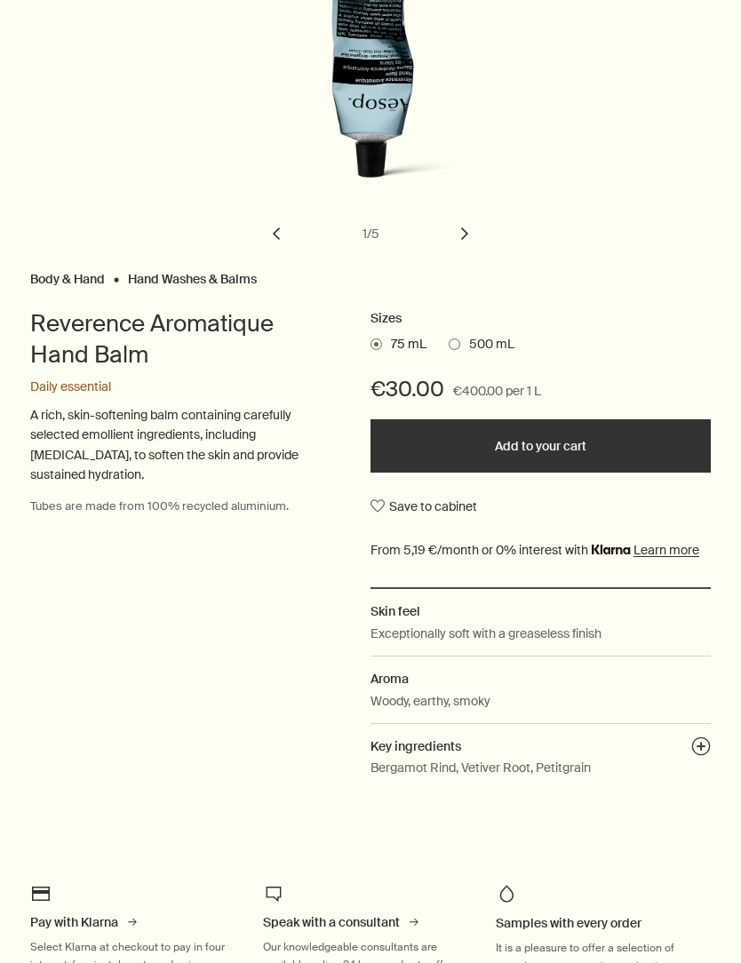
scroll to position [396, 0]
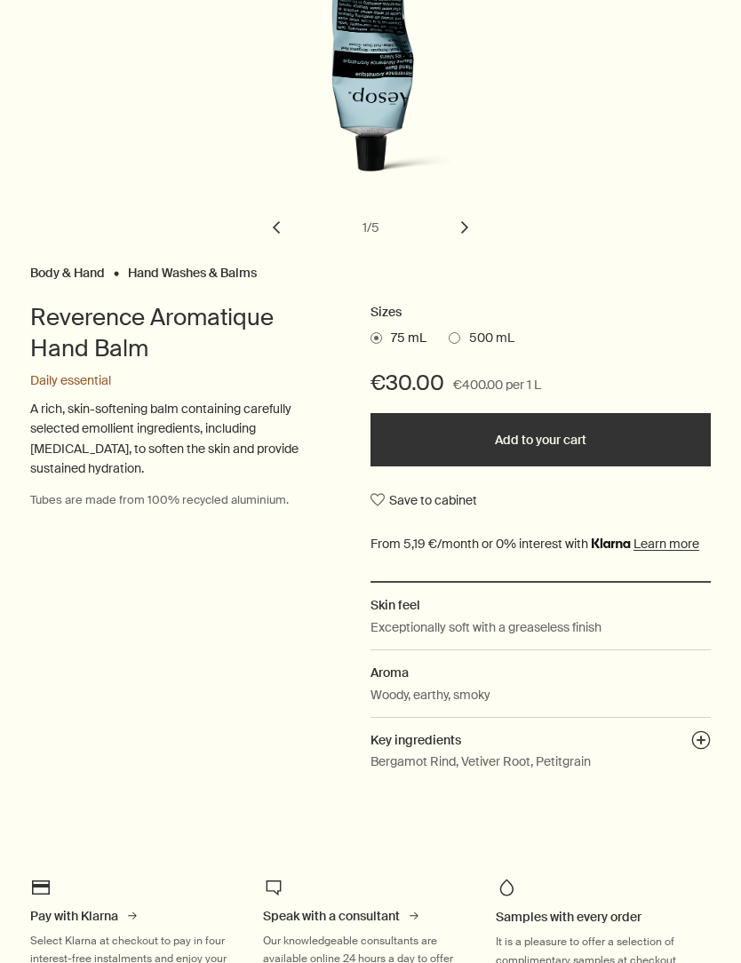
click at [469, 313] on h2 "Sizes" at bounding box center [540, 312] width 340 height 21
click at [461, 326] on ul "75 mL 500 mL" at bounding box center [540, 338] width 340 height 25
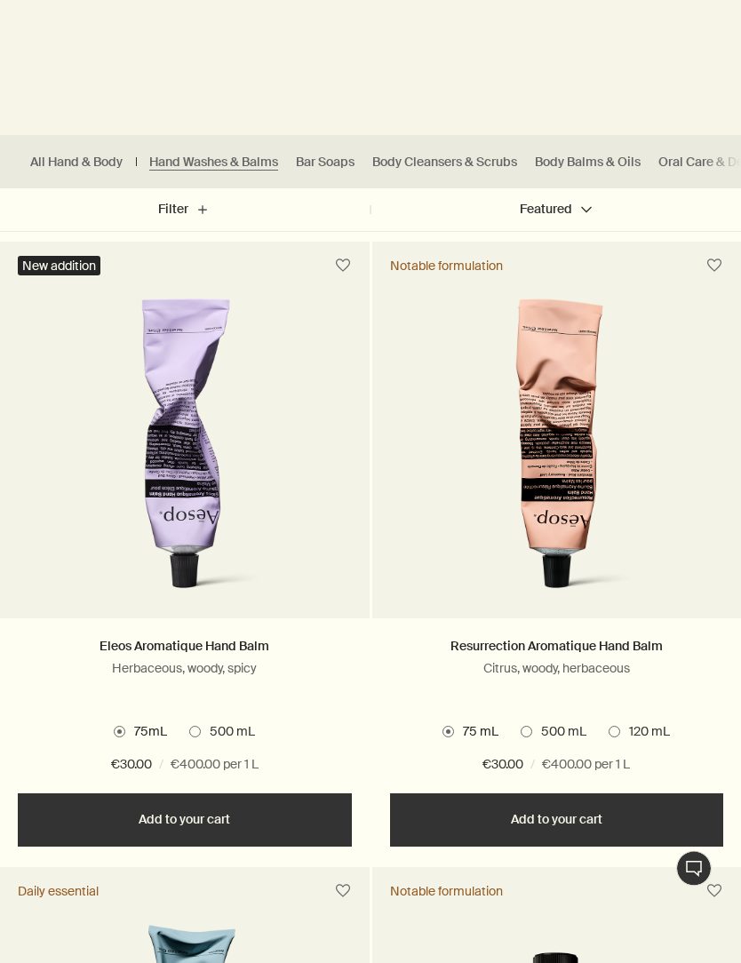
scroll to position [473, 0]
click at [602, 651] on link "Resurrection Aromatique Hand Balm" at bounding box center [556, 646] width 212 height 16
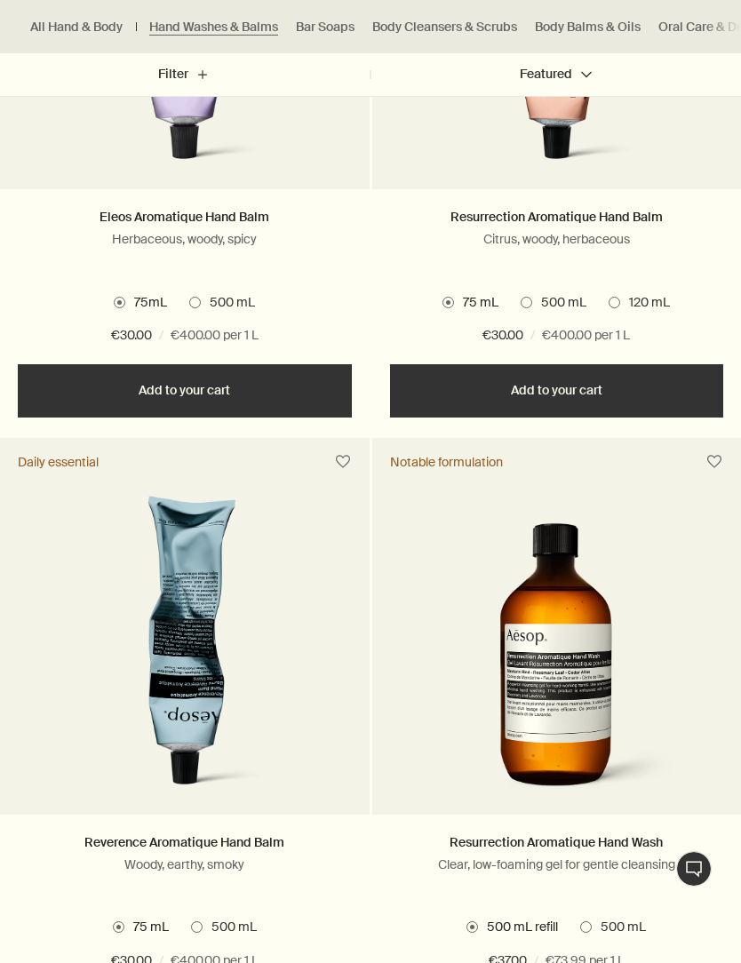
scroll to position [915, 0]
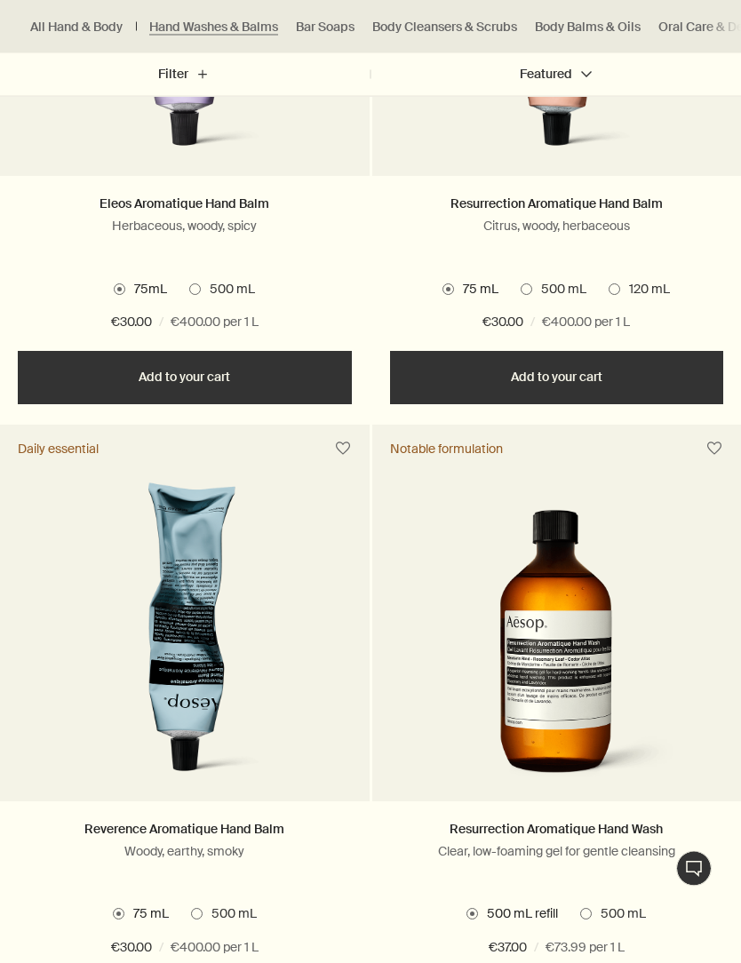
click at [246, 834] on link "Reverence Aromatique Hand Balm" at bounding box center [184, 830] width 200 height 16
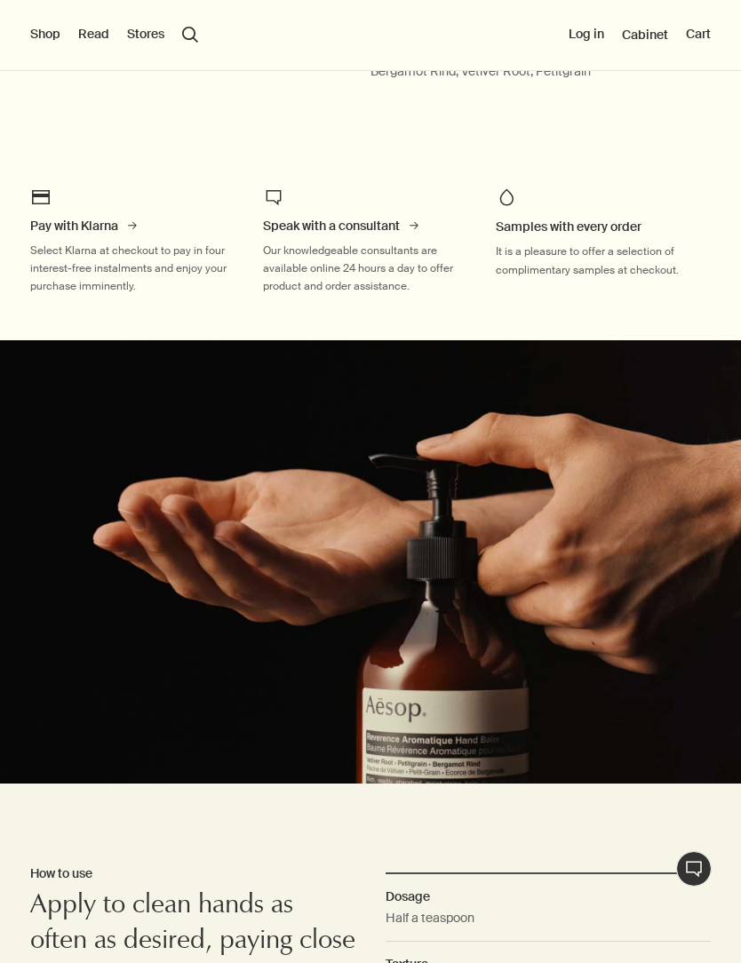
scroll to position [1086, 0]
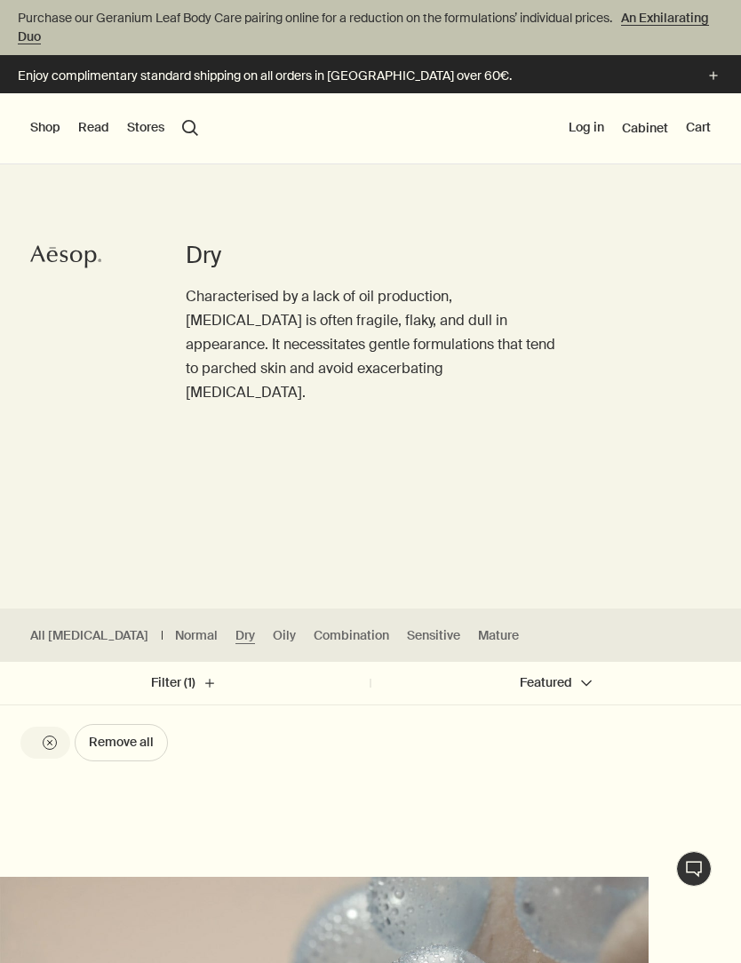
click at [68, 126] on div "Shop New & Notable Skin Care Hand & Body Home Hair Fragrance Kits & Travel Gift…" at bounding box center [370, 128] width 741 height 71
click at [44, 135] on button "Shop" at bounding box center [45, 128] width 30 height 18
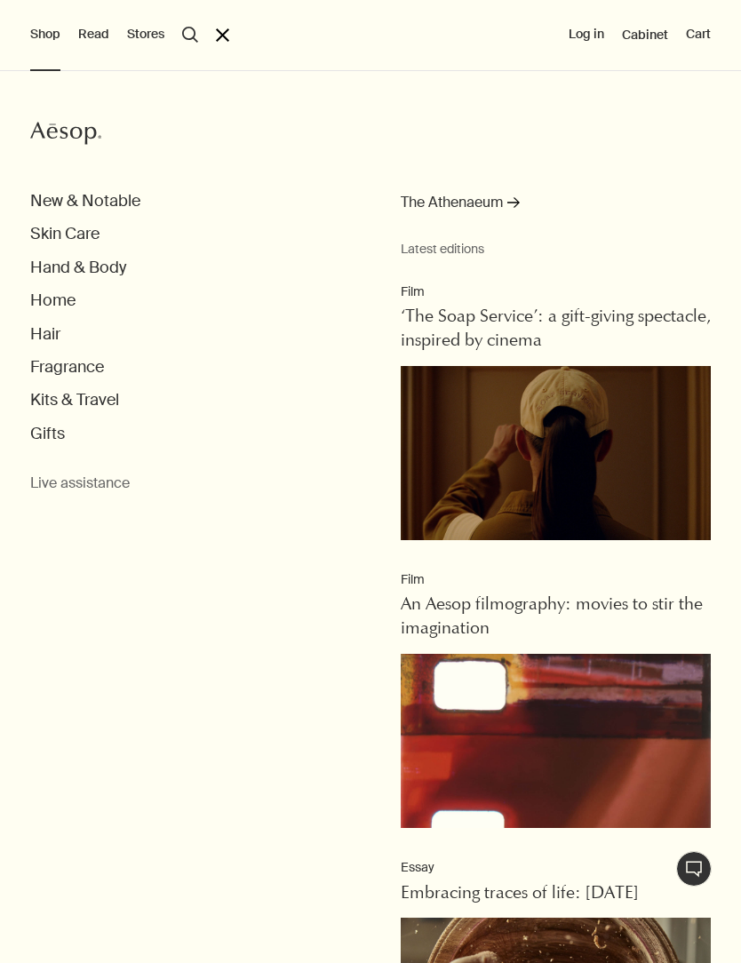
click at [58, 357] on button "Fragrance" at bounding box center [67, 367] width 74 height 20
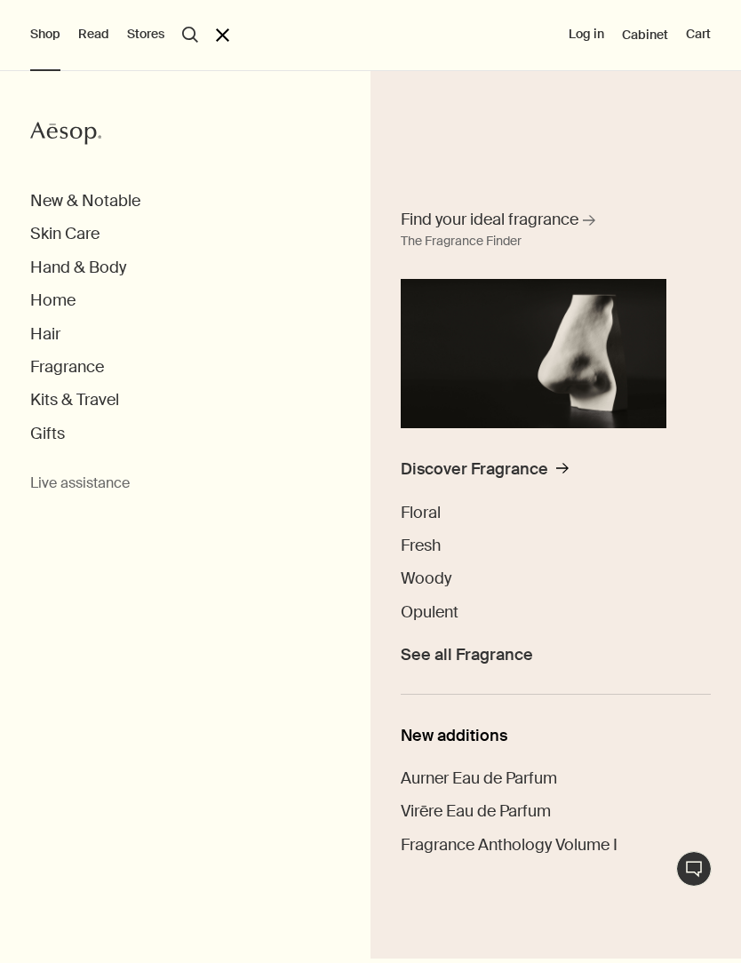
click at [421, 555] on span "Fresh" at bounding box center [421, 545] width 40 height 21
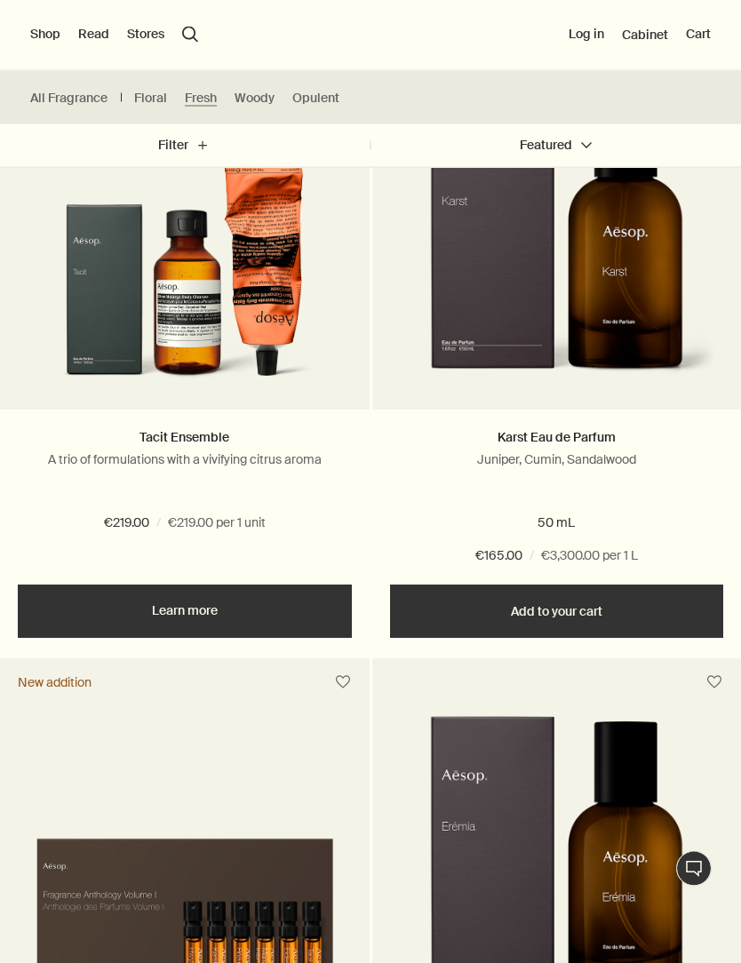
scroll to position [1267, 0]
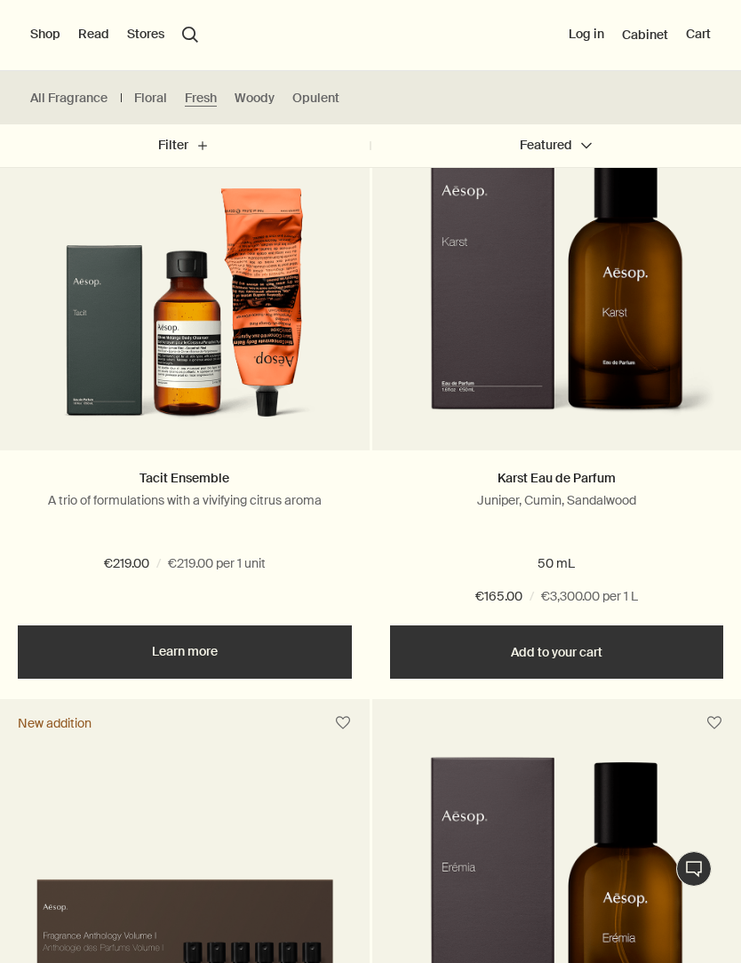
click at [54, 27] on button "Shop" at bounding box center [45, 35] width 30 height 18
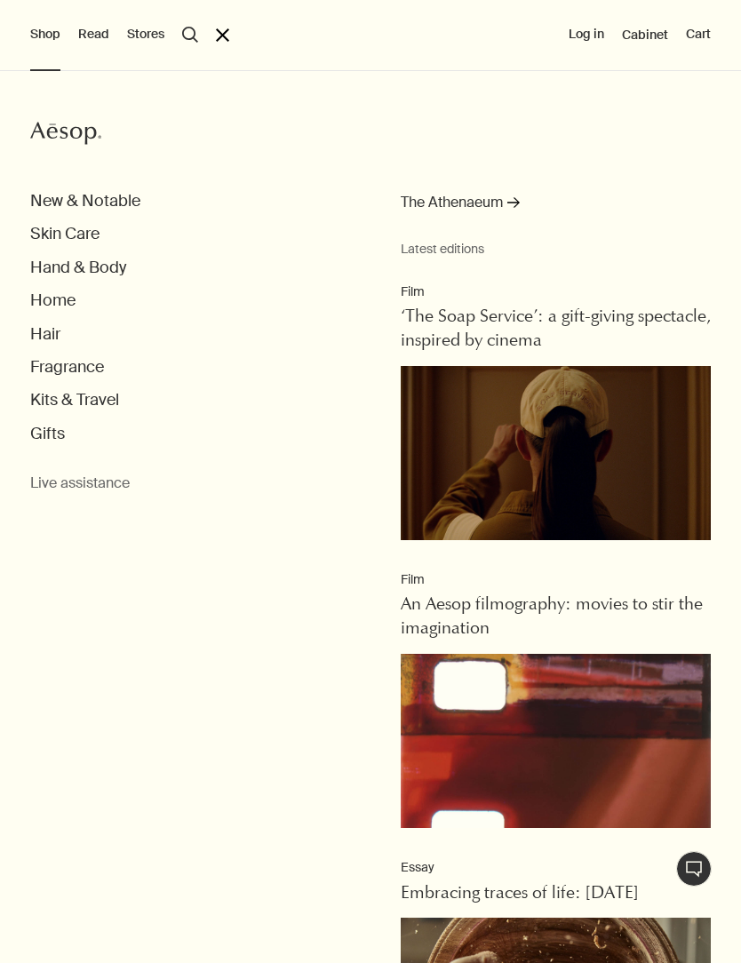
click at [56, 434] on button "Gifts" at bounding box center [47, 434] width 35 height 20
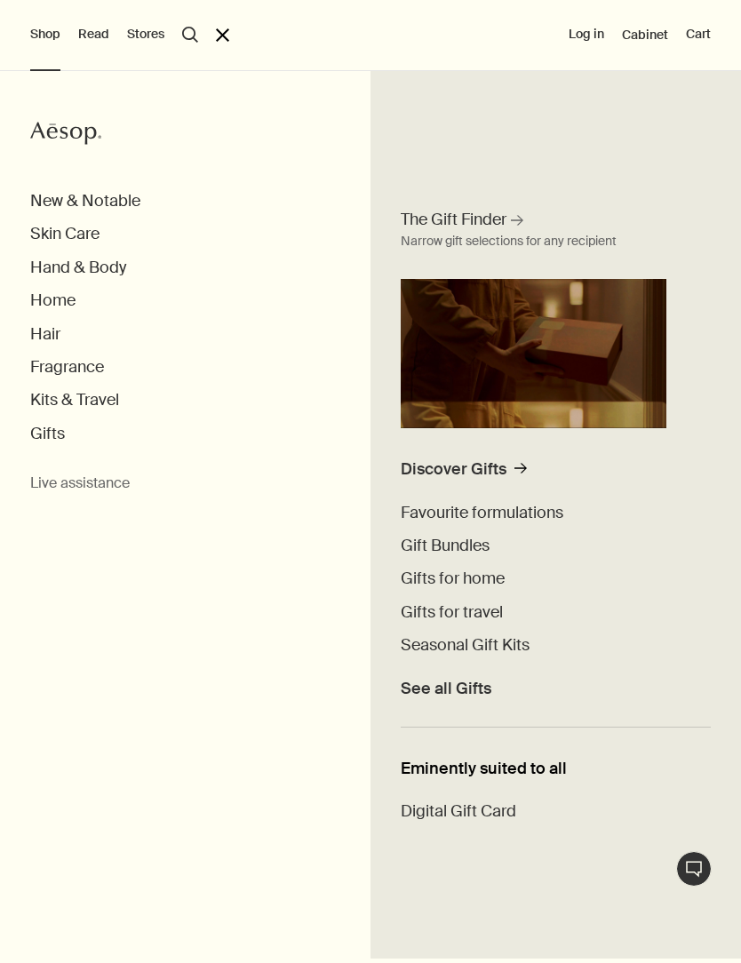
click at [448, 618] on span "Gifts for travel" at bounding box center [452, 611] width 102 height 21
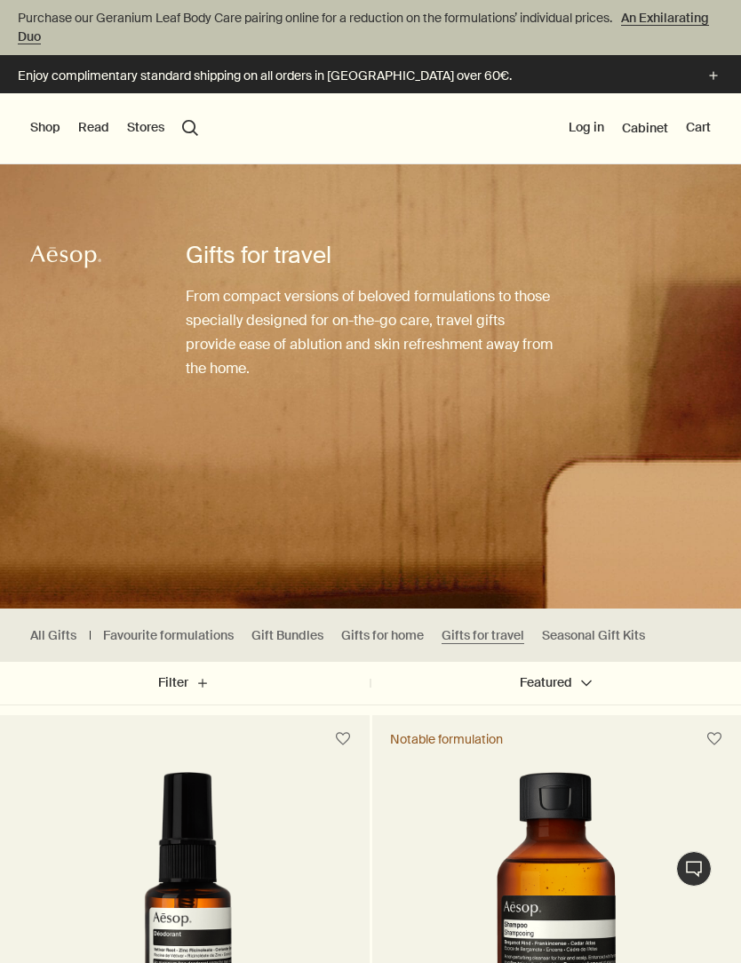
click at [43, 127] on button "Shop" at bounding box center [45, 128] width 30 height 18
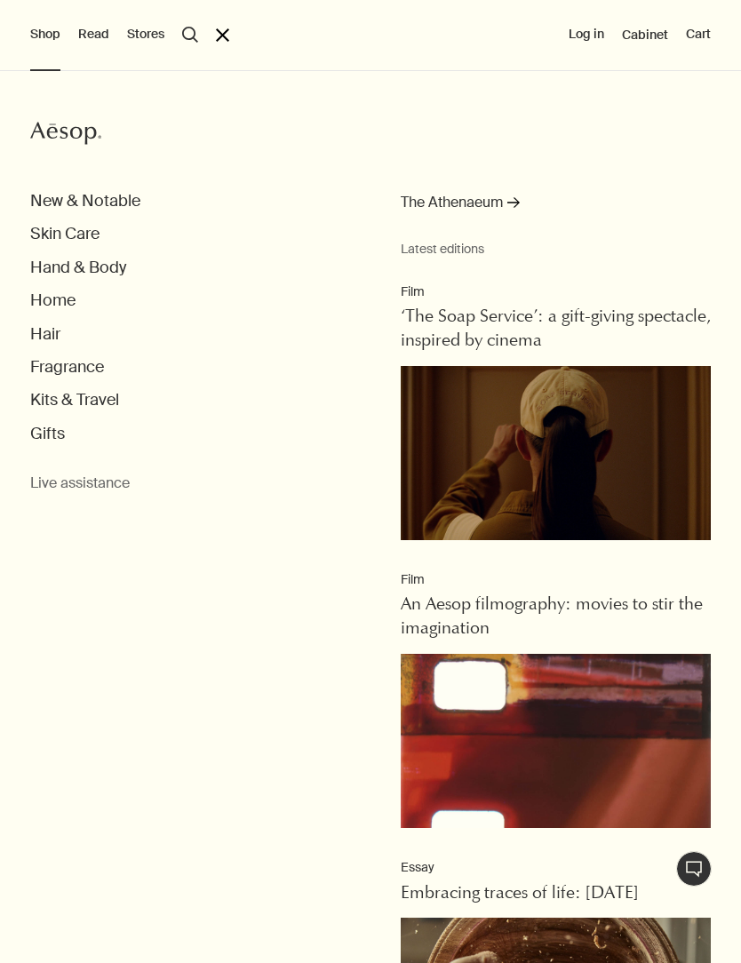
click at [58, 441] on button "Gifts" at bounding box center [47, 434] width 35 height 20
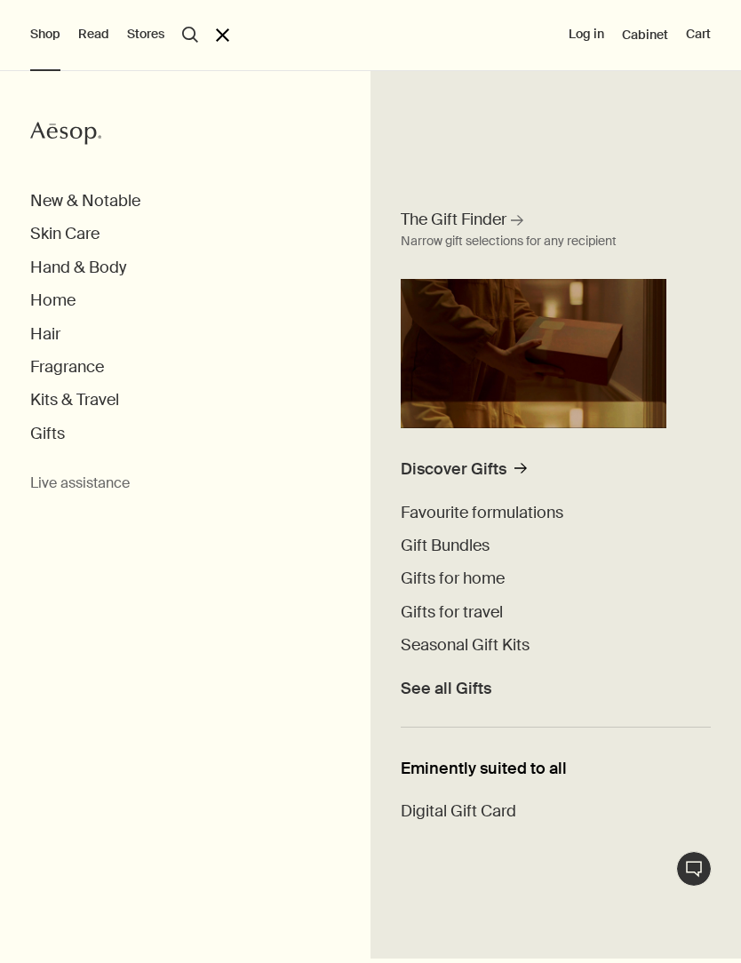
click at [435, 685] on span "See all Gifts" at bounding box center [446, 689] width 91 height 20
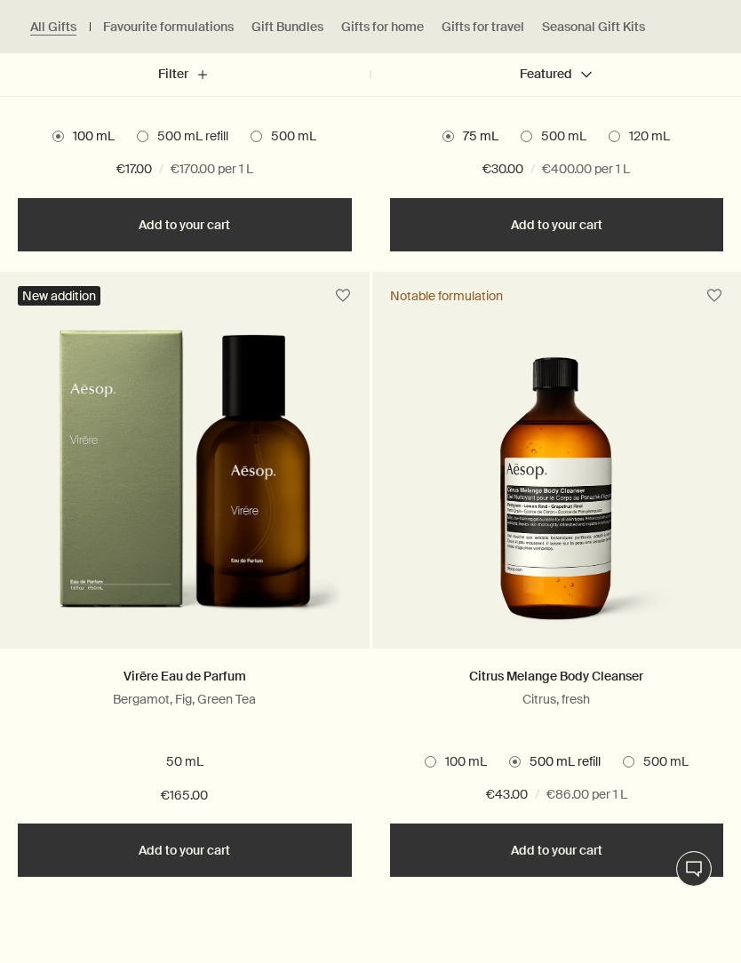
scroll to position [2285, 0]
